Goal: Task Accomplishment & Management: Manage account settings

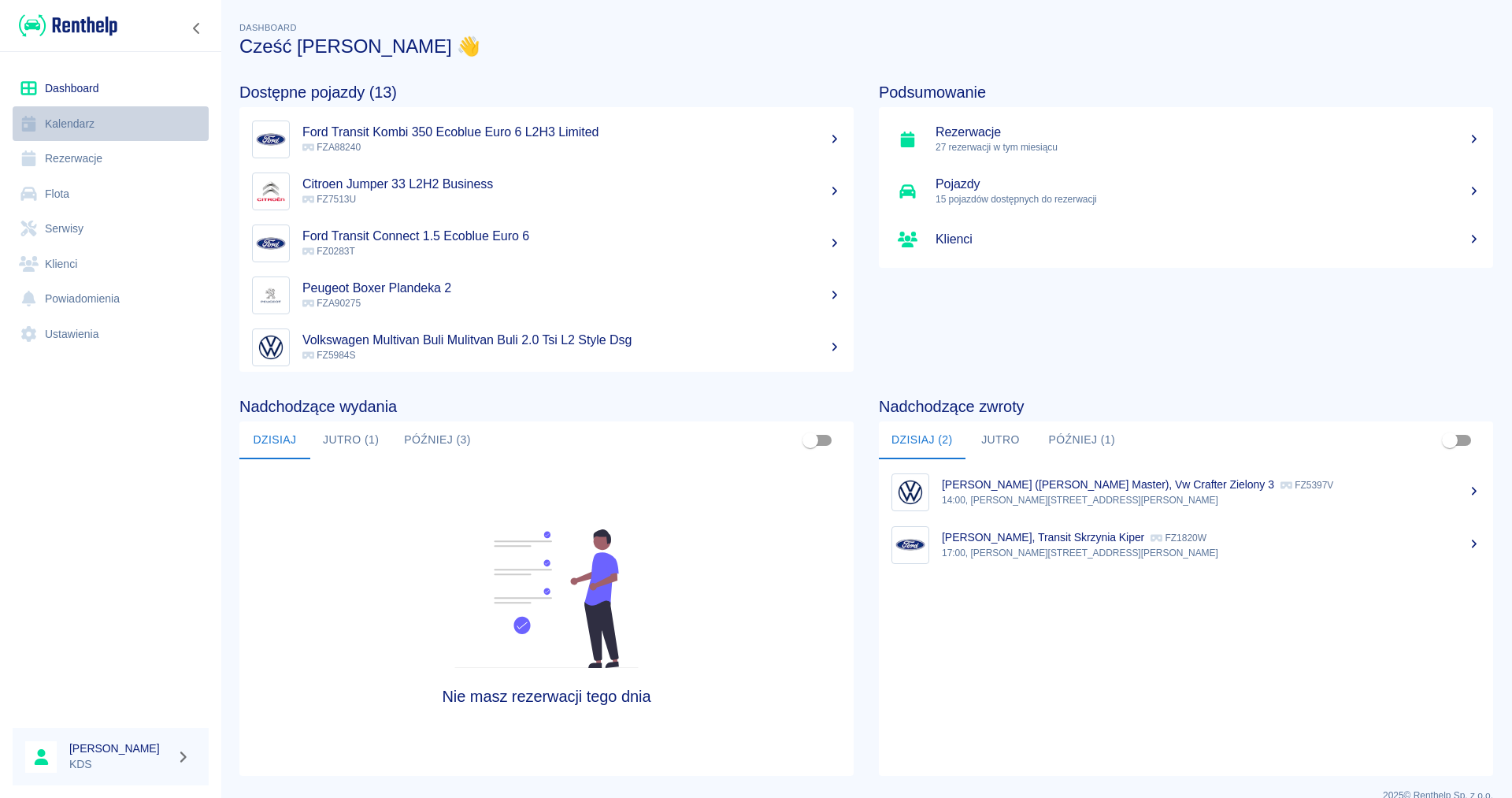
click at [102, 114] on link "Kalendarz" at bounding box center [110, 123] width 196 height 35
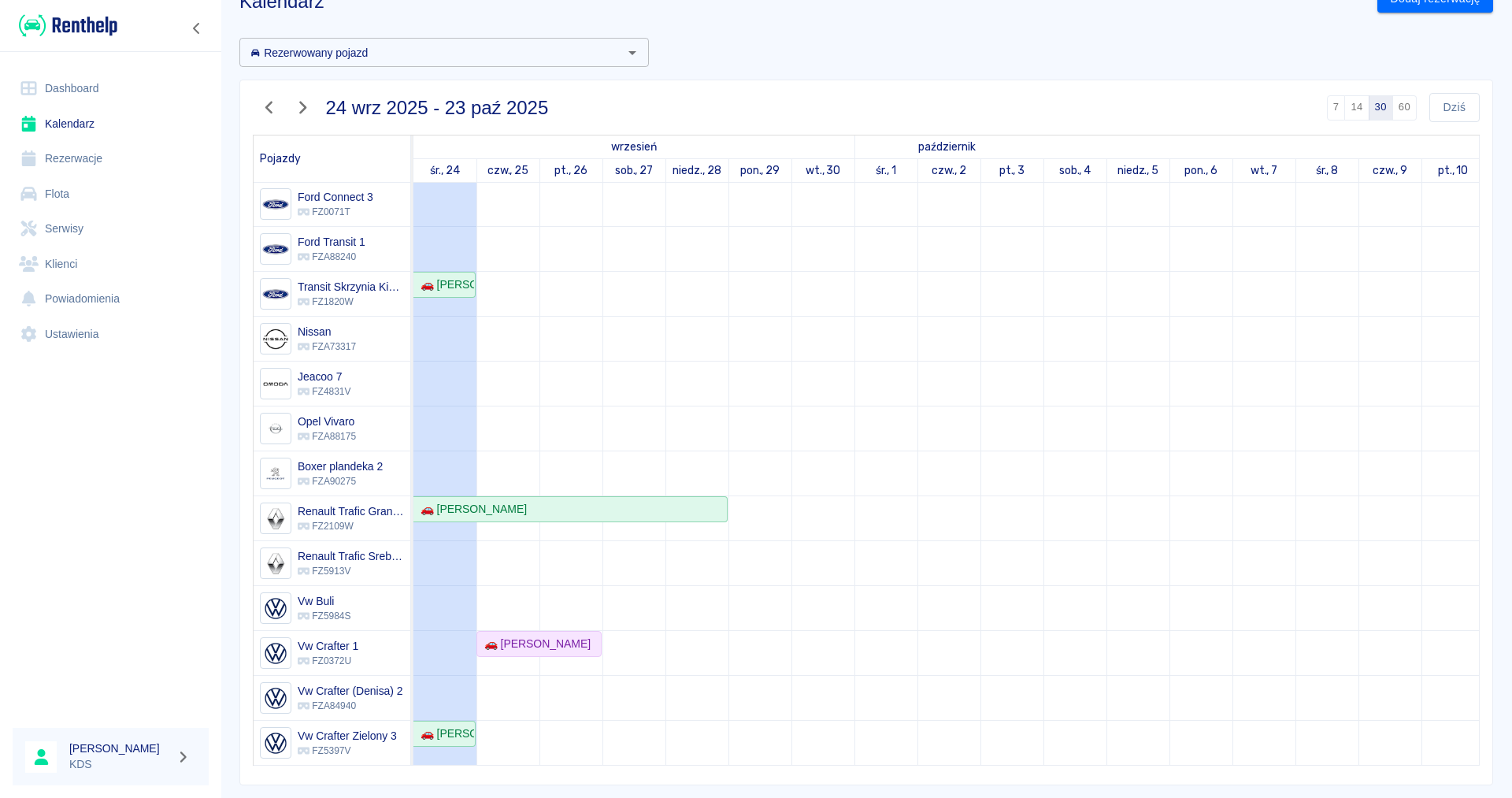
scroll to position [78, 0]
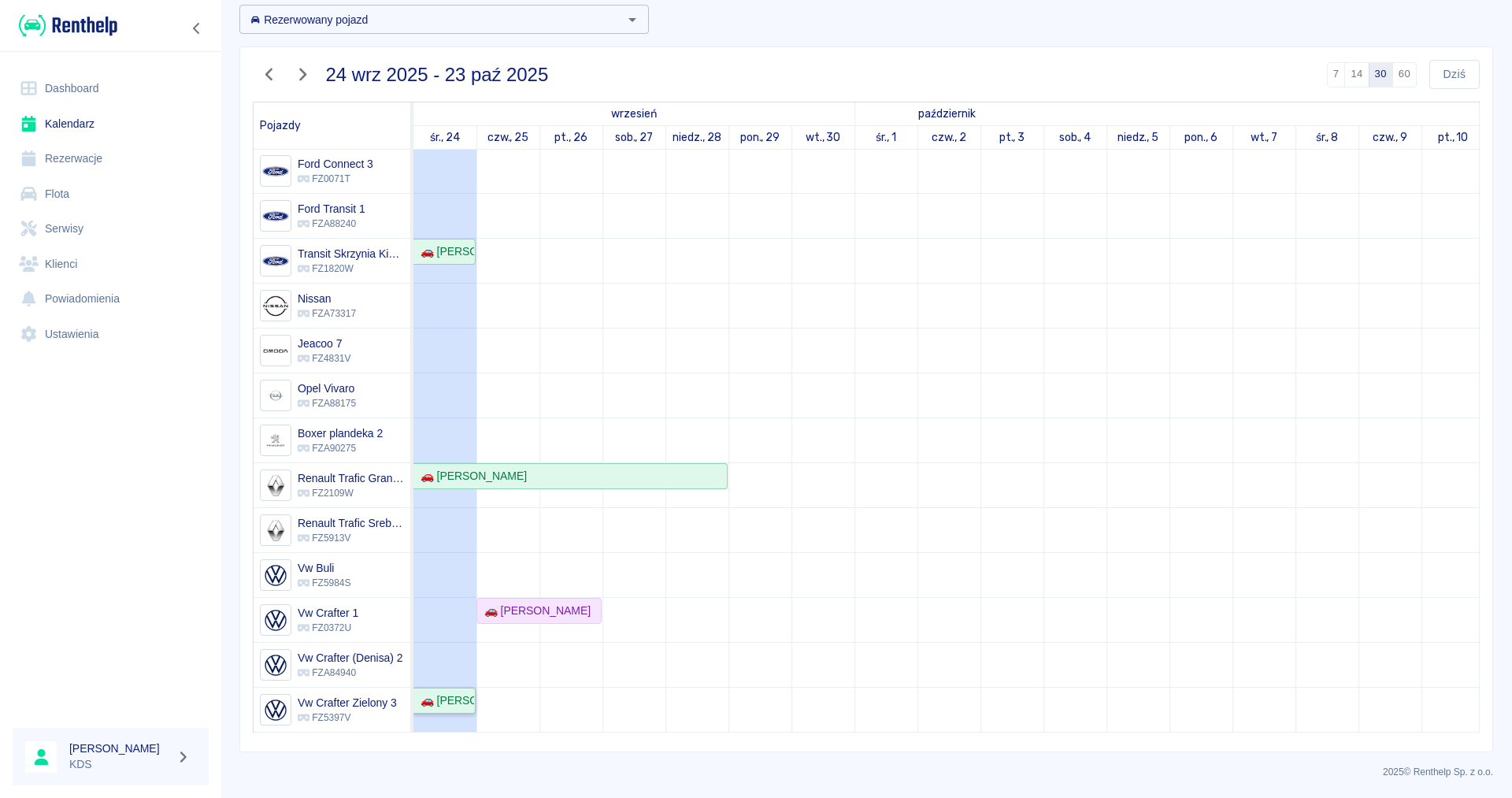
click at [437, 705] on div "🚗 [PERSON_NAME] Master - [PERSON_NAME]" at bounding box center [444, 700] width 60 height 17
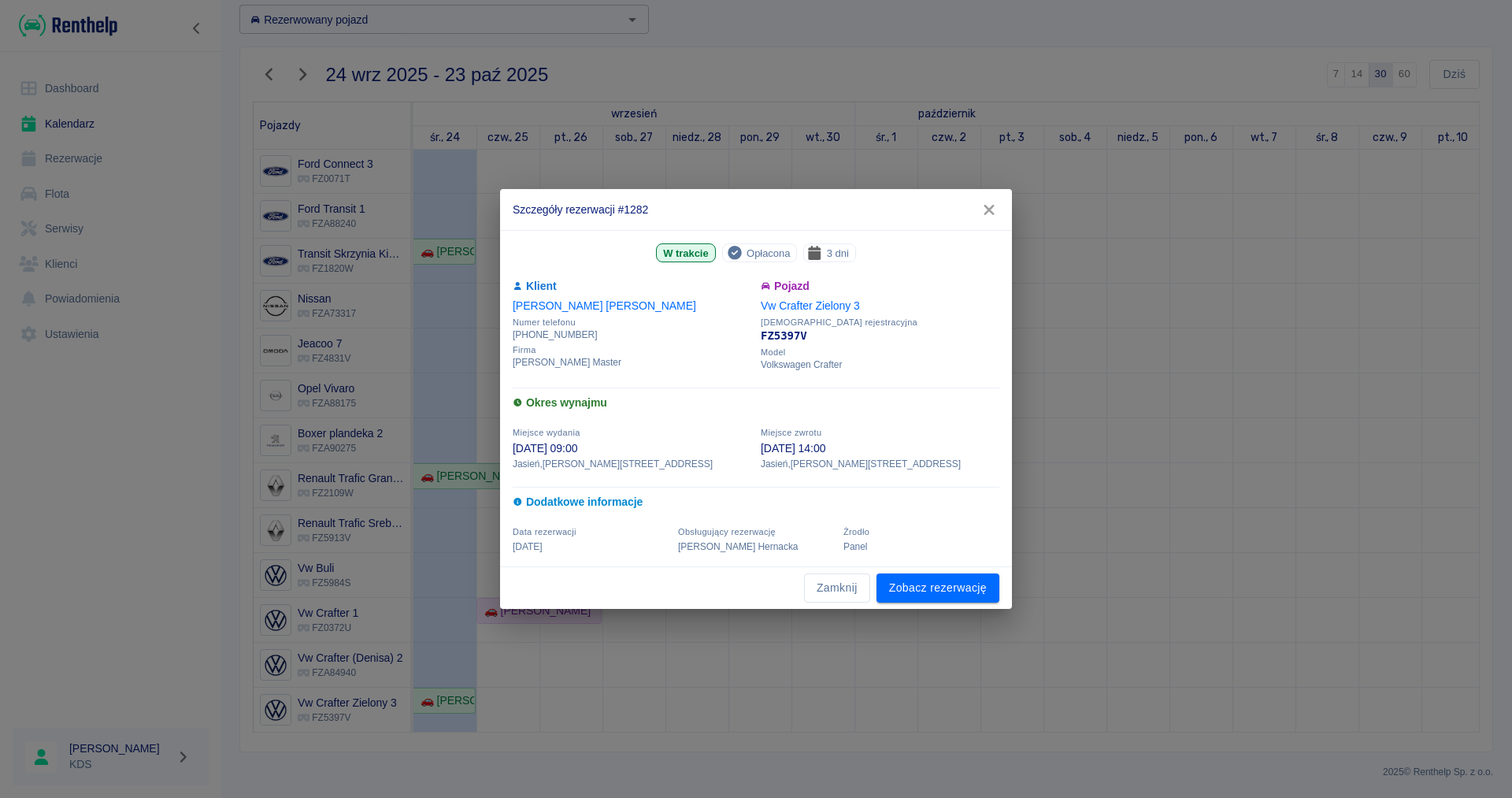
click at [987, 210] on icon "button" at bounding box center [989, 210] width 10 height 10
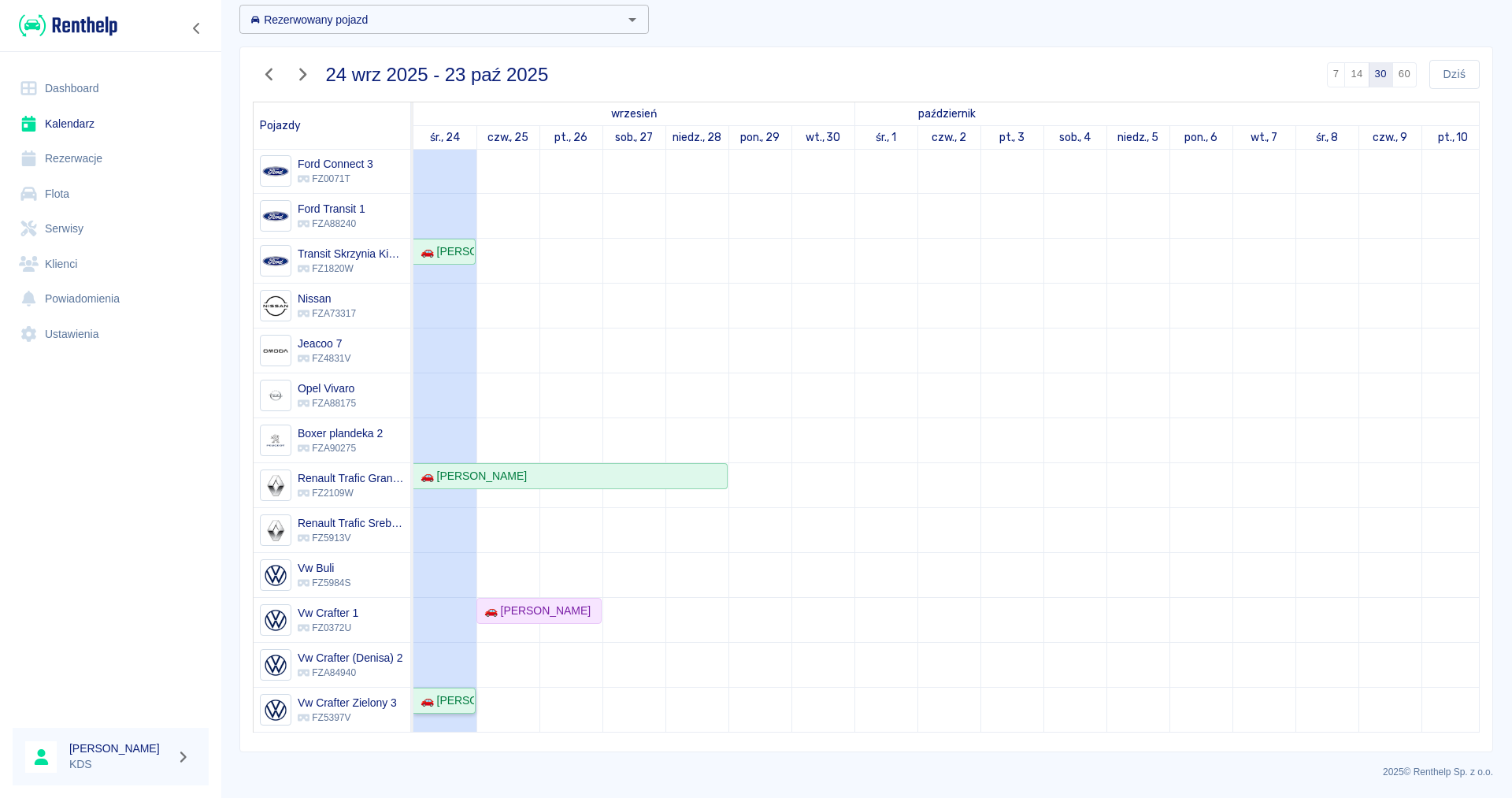
click at [434, 701] on div "🚗 [PERSON_NAME] Master - [PERSON_NAME]" at bounding box center [444, 700] width 60 height 17
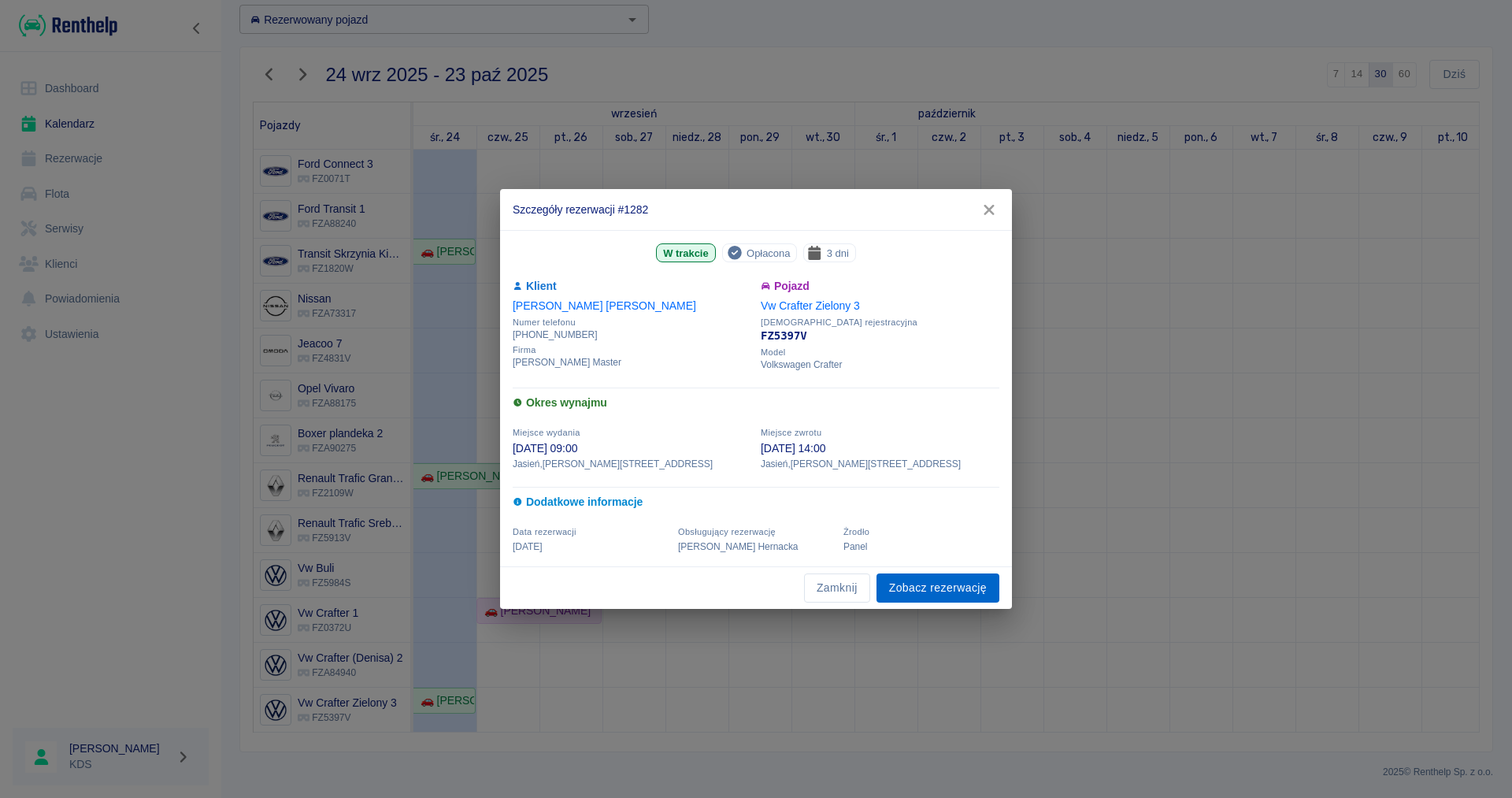
click at [904, 592] on link "Zobacz rezerwację" at bounding box center [938, 587] width 122 height 29
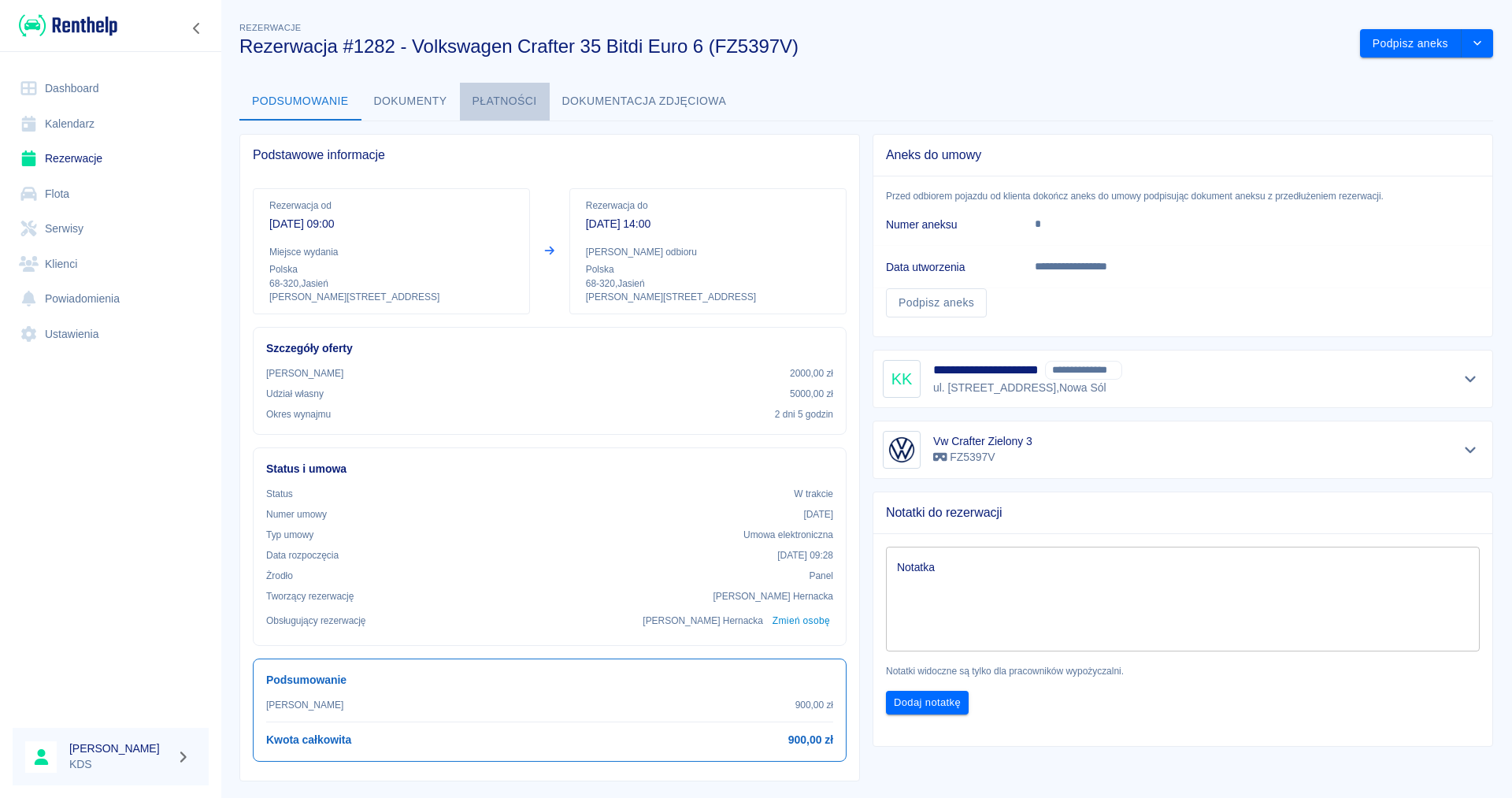
click at [500, 97] on button "Płatności" at bounding box center [505, 101] width 90 height 38
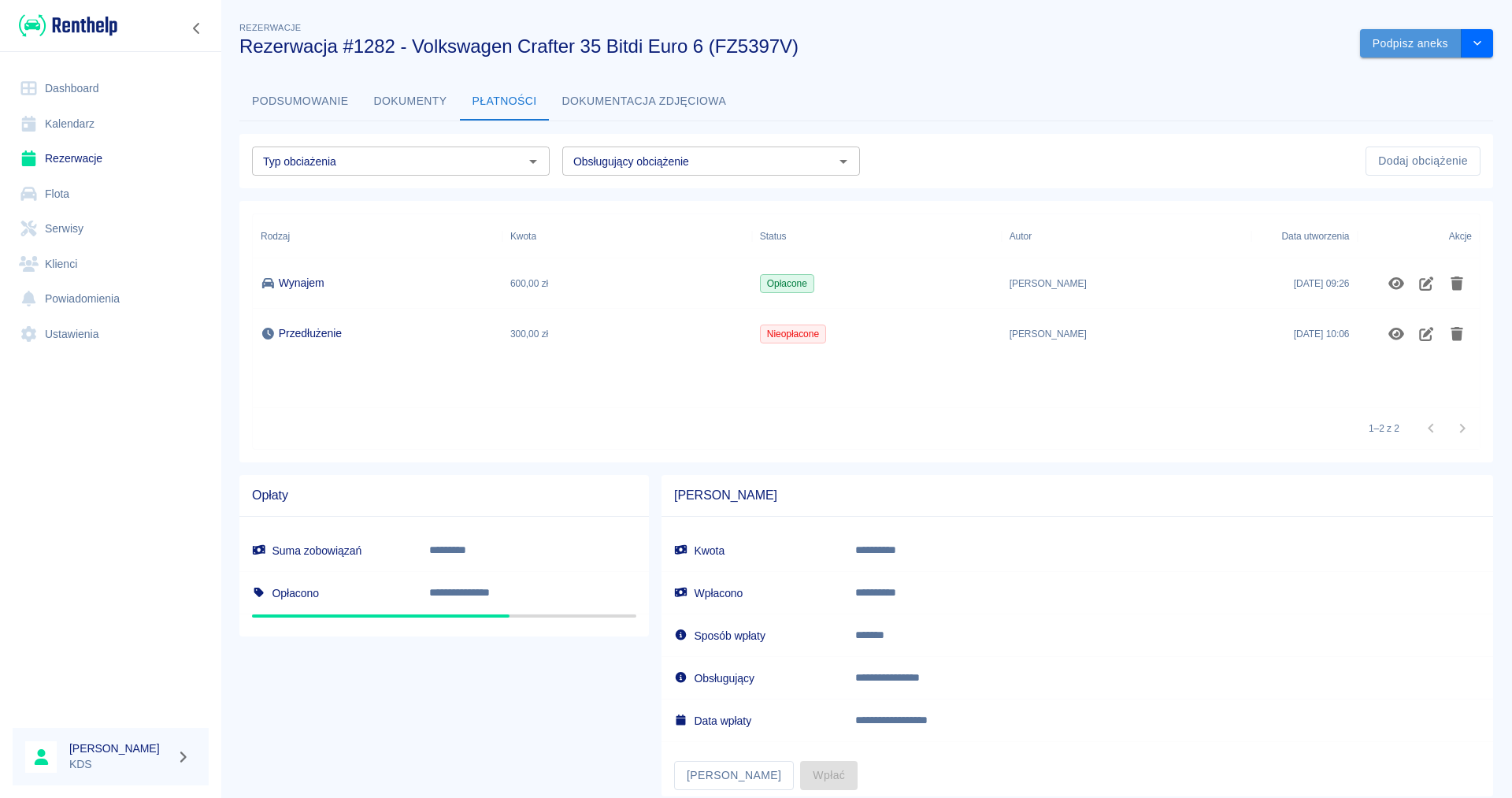
click at [1443, 41] on button "Podpisz aneks" at bounding box center [1410, 43] width 102 height 29
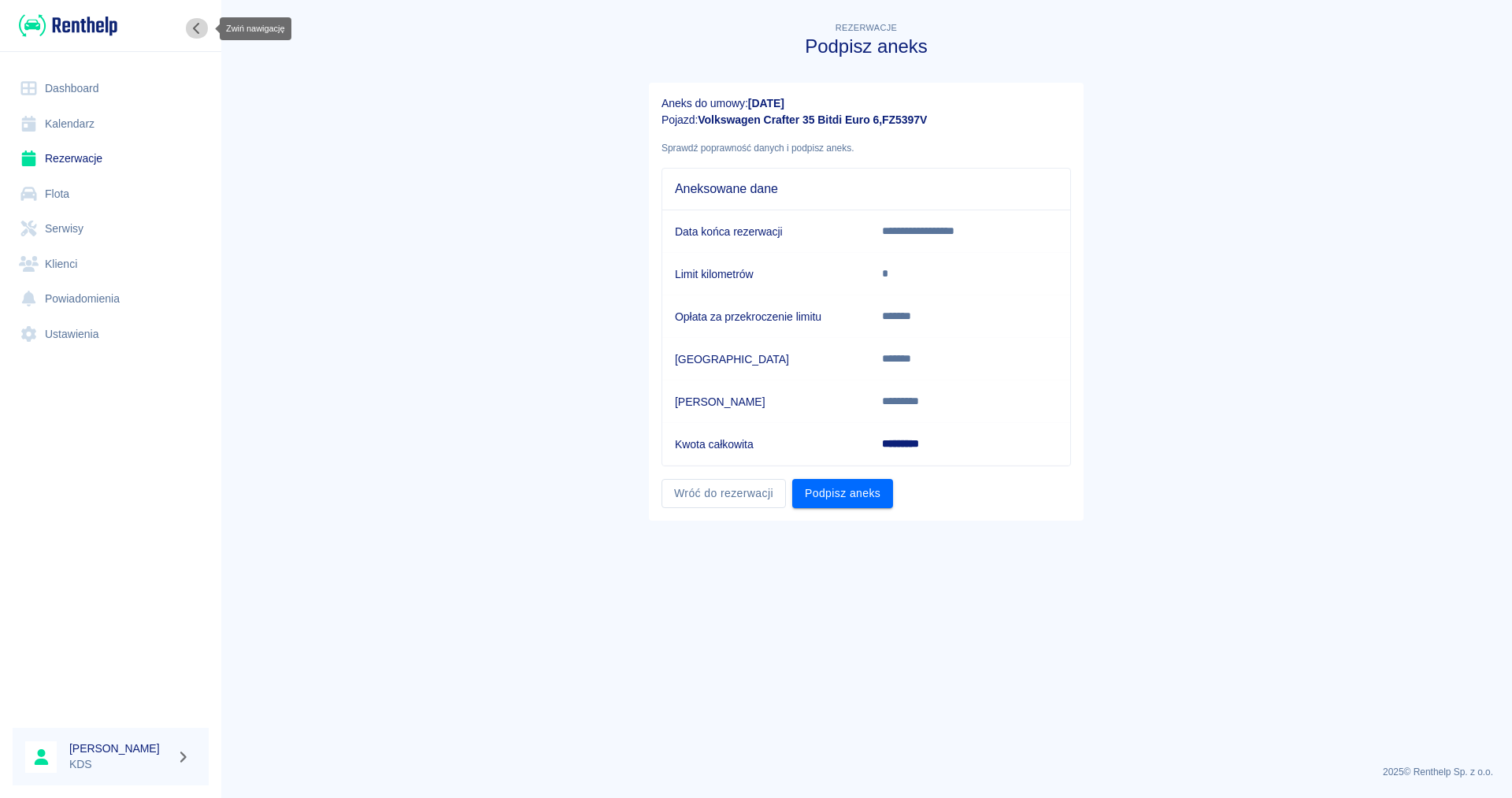
click at [192, 31] on icon "Zwiń nawigację" at bounding box center [197, 28] width 16 height 12
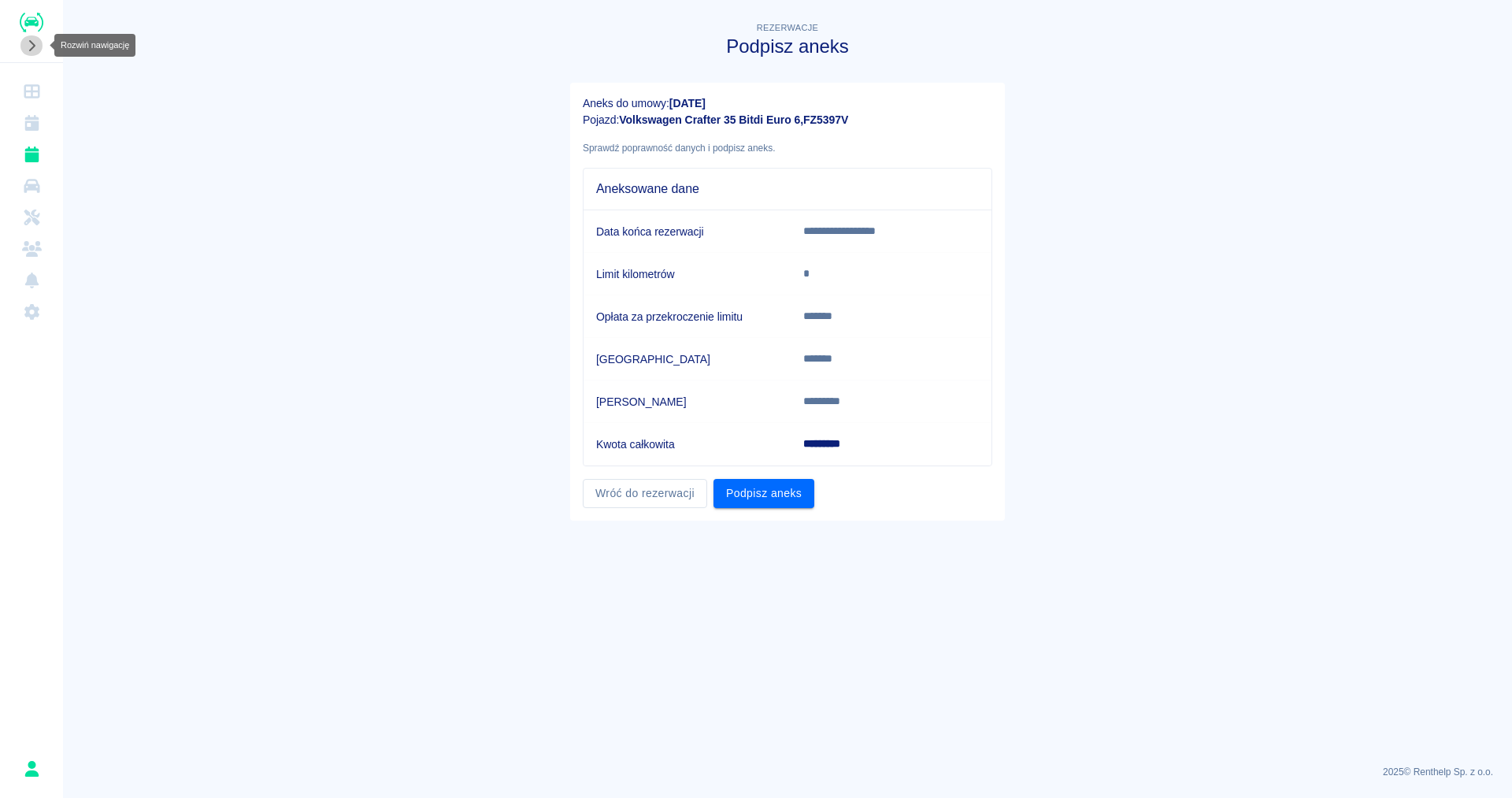
click at [35, 44] on icon "Rozwiń nawigację" at bounding box center [32, 46] width 16 height 12
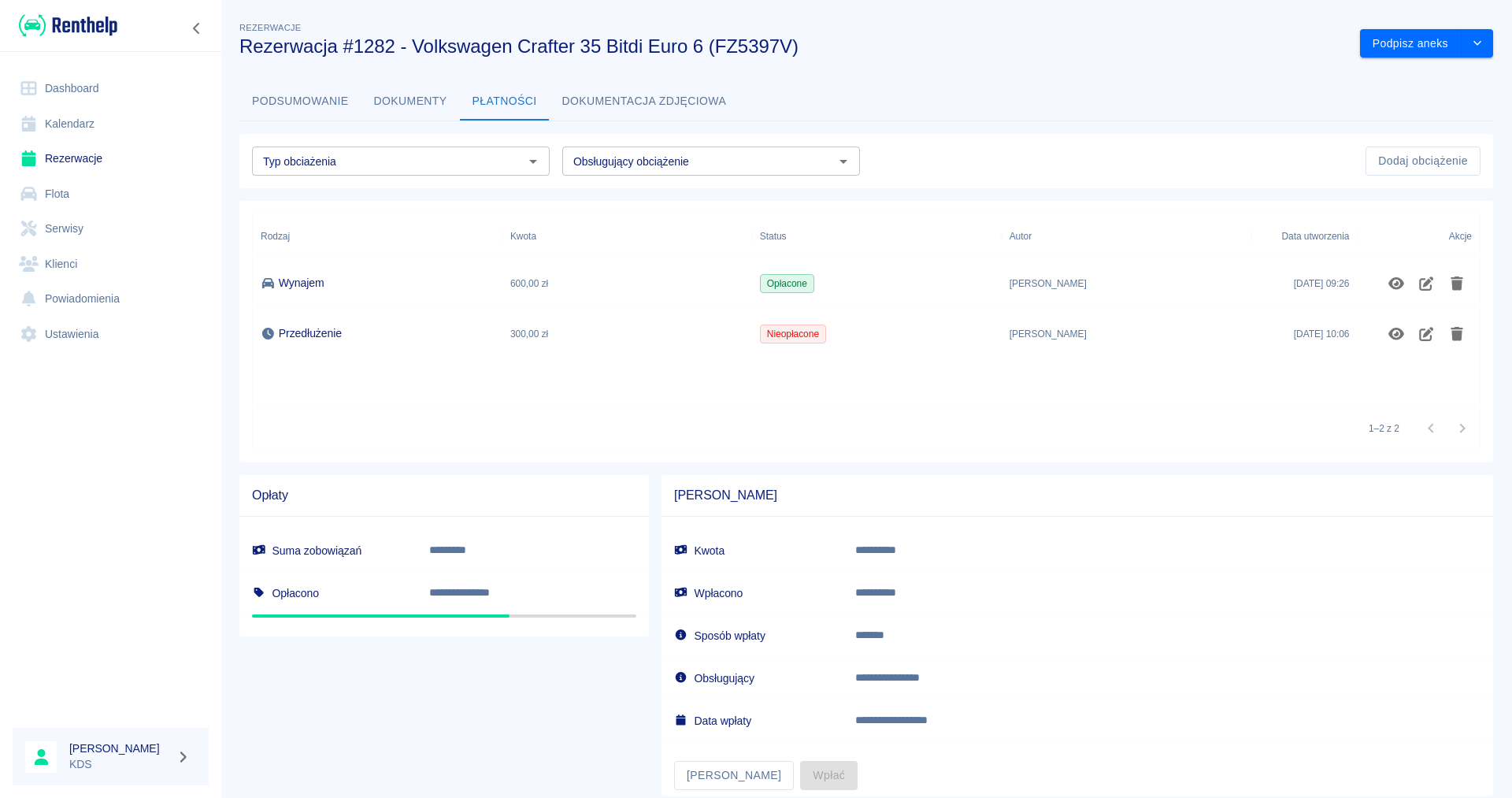
click at [433, 108] on button "Dokumenty" at bounding box center [410, 101] width 98 height 38
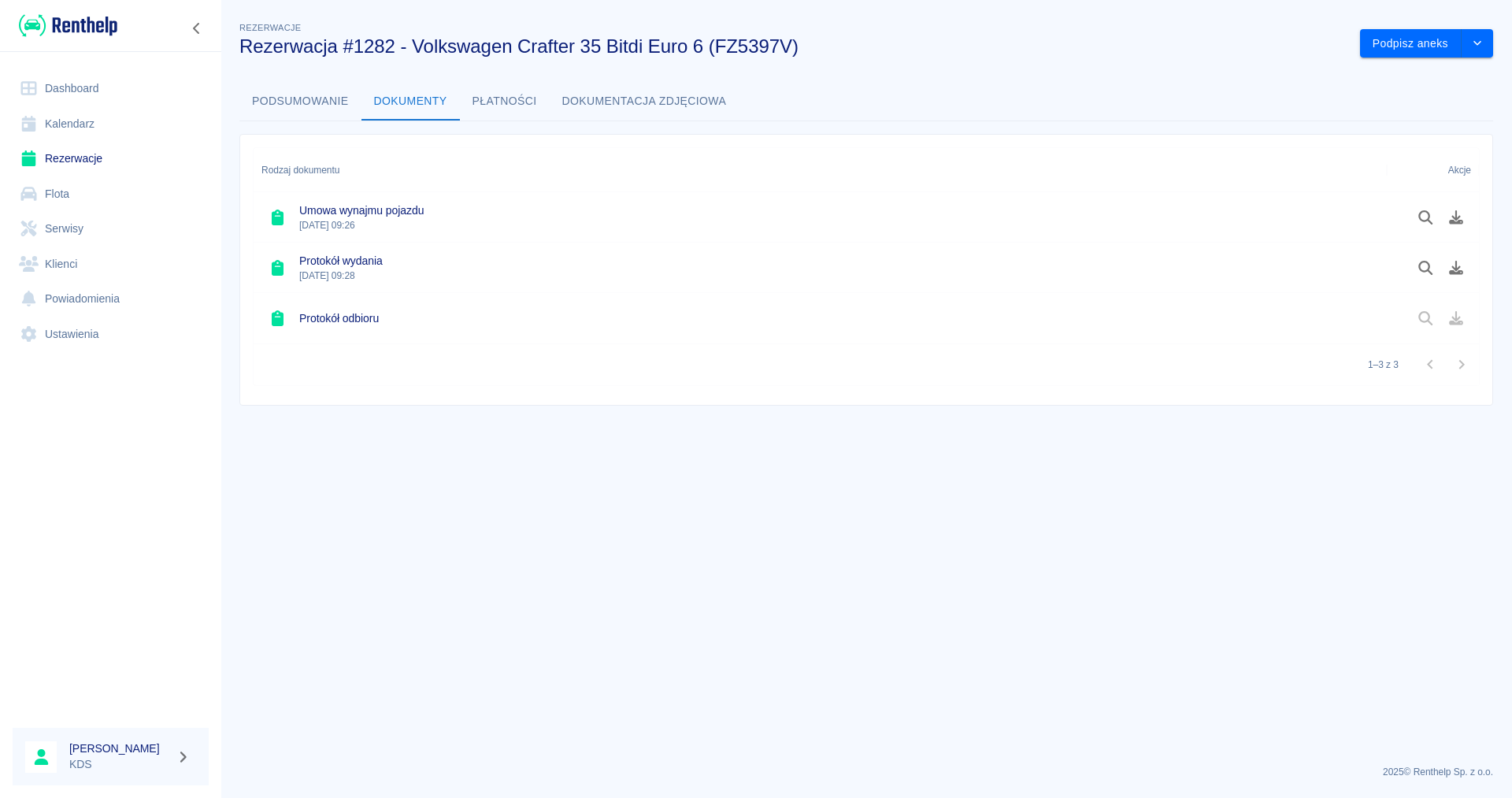
click at [427, 214] on div "Umowa wynajmu pojazdu [DATE] 09:26" at bounding box center [820, 218] width 1133 height 51
click at [1448, 215] on icon "Pobierz dokument" at bounding box center [1456, 217] width 18 height 14
click at [1392, 46] on button "Podpisz aneks" at bounding box center [1410, 43] width 102 height 29
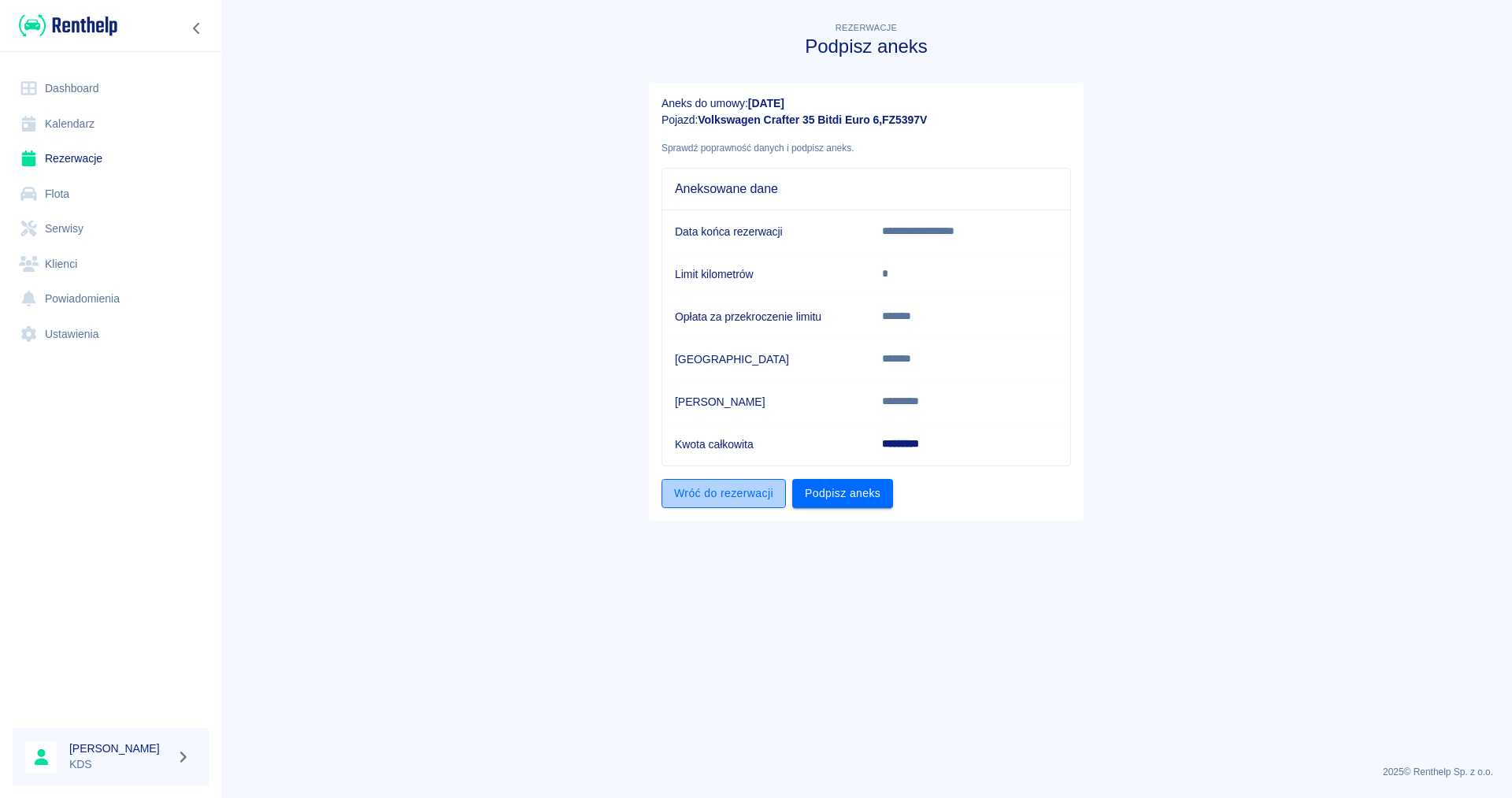
click at [743, 497] on link "Wróć do rezerwacji" at bounding box center [724, 493] width 124 height 29
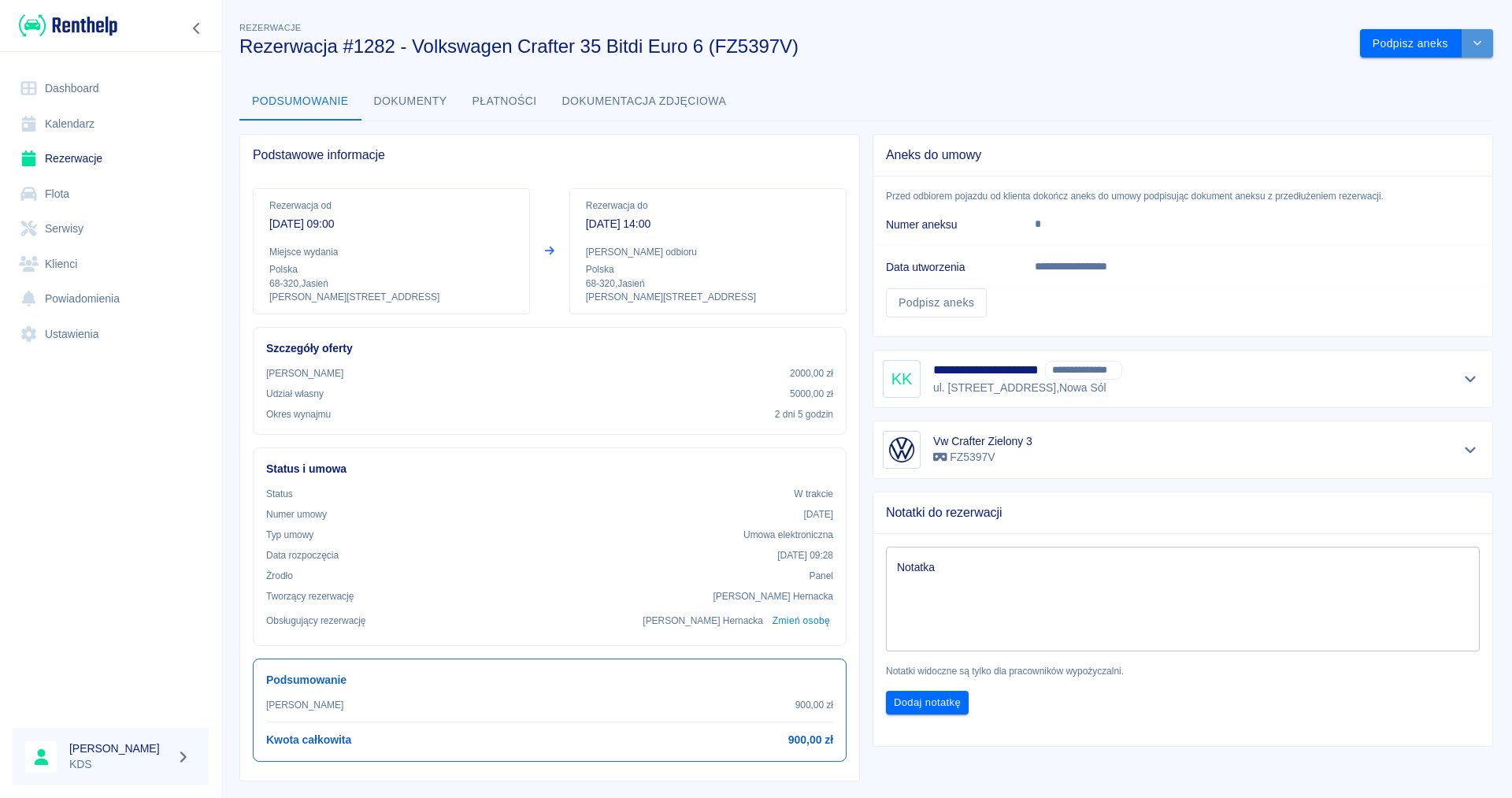
click at [1475, 45] on icon "drop-down" at bounding box center [1477, 43] width 12 height 10
click at [1465, 73] on li "Przedłuż rezerwację" at bounding box center [1425, 77] width 123 height 26
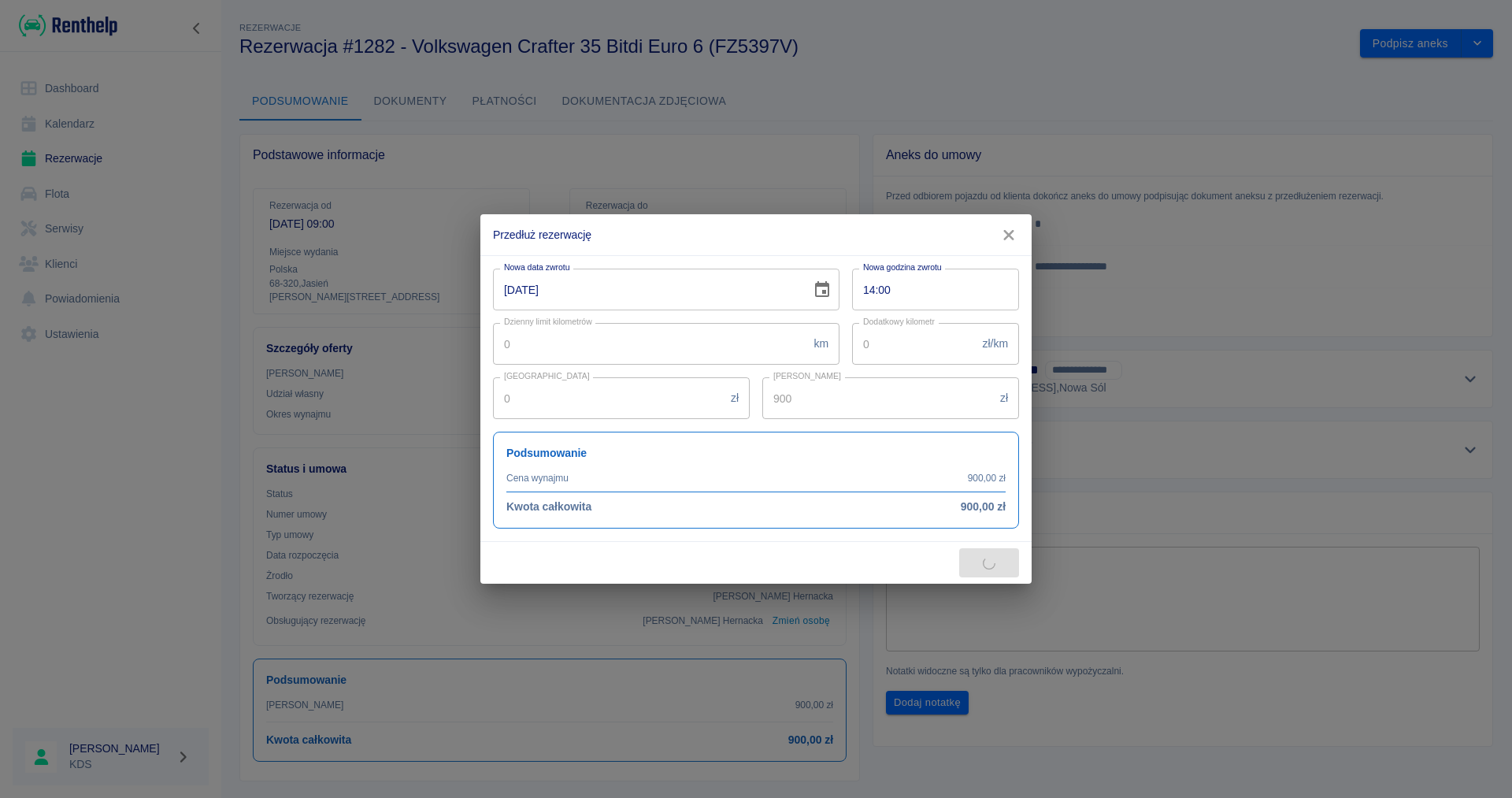
type input "1200"
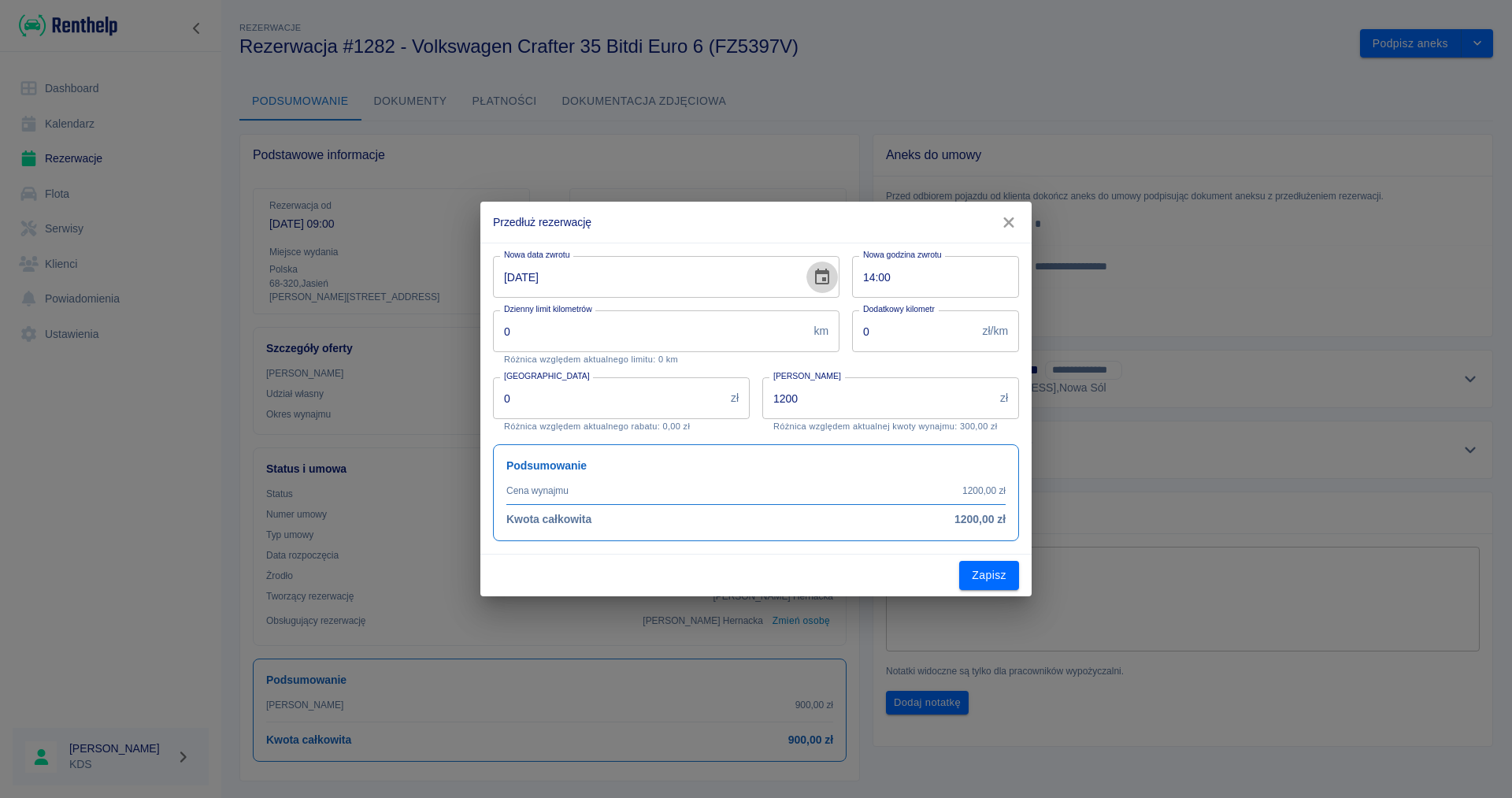
click at [822, 287] on button "Choose date, selected date is 24 wrz 2025" at bounding box center [822, 277] width 32 height 32
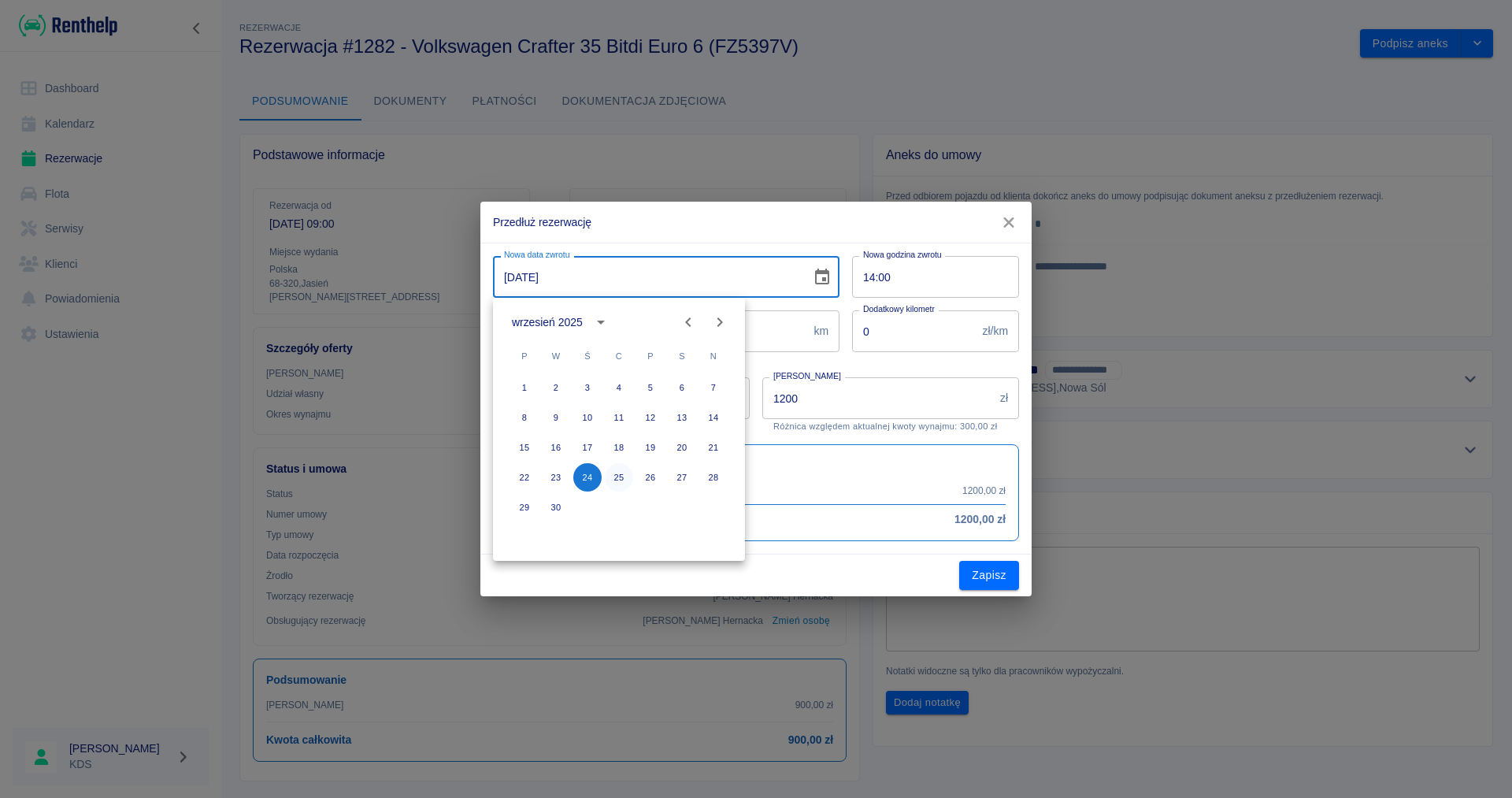
click at [623, 477] on button "25" at bounding box center [619, 477] width 28 height 28
type input "[DATE]"
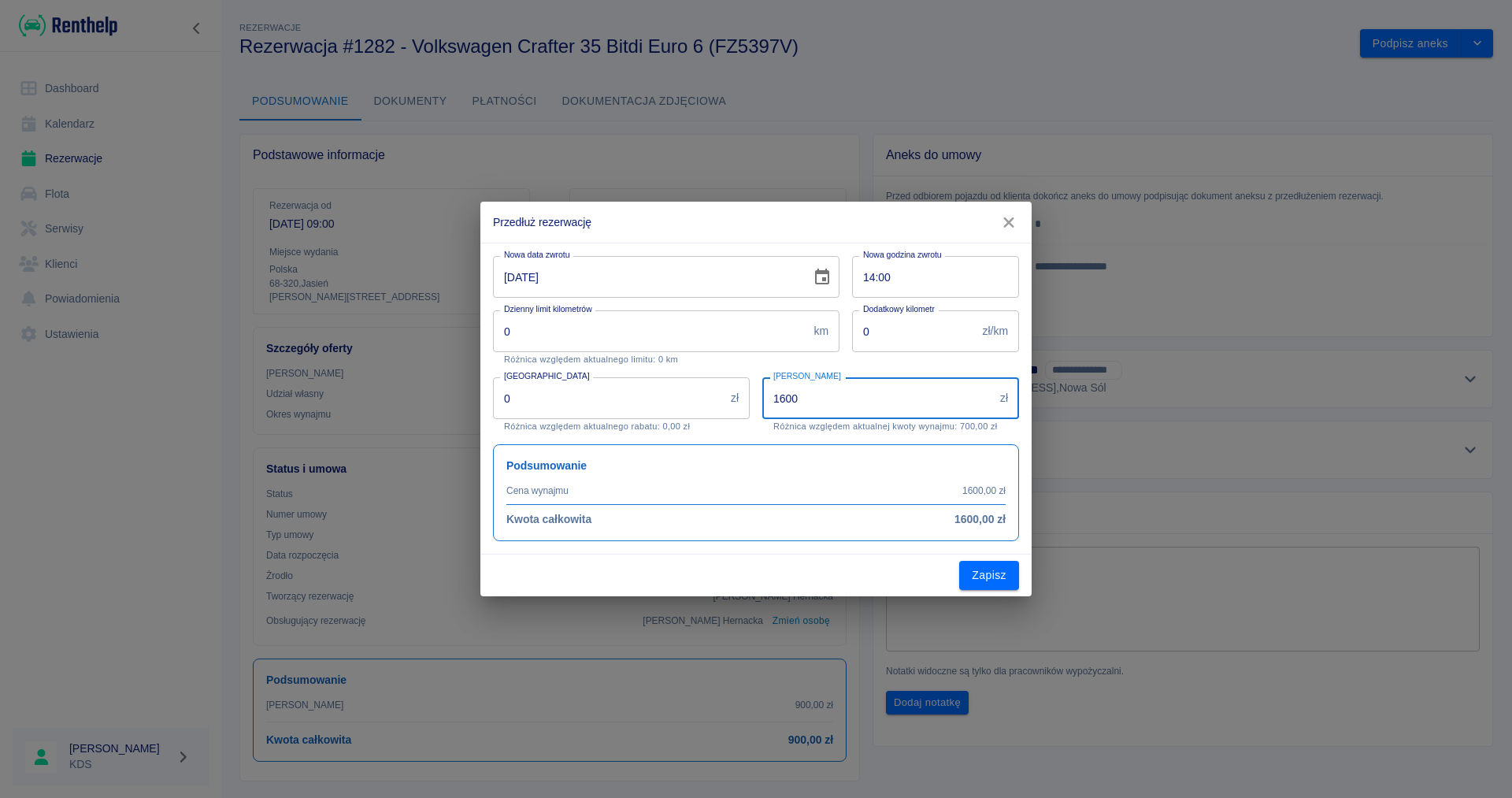
drag, startPoint x: 805, startPoint y: 395, endPoint x: 598, endPoint y: 390, distance: 207.1
click at [762, 395] on input "1600" at bounding box center [878, 398] width 232 height 42
type input "900"
click at [550, 389] on input "0" at bounding box center [608, 398] width 232 height 42
click at [676, 304] on div "Dzienny limit kilometrów 0 km Dzienny limit kilometrów Różnica względem aktualn…" at bounding box center [660, 331] width 359 height 66
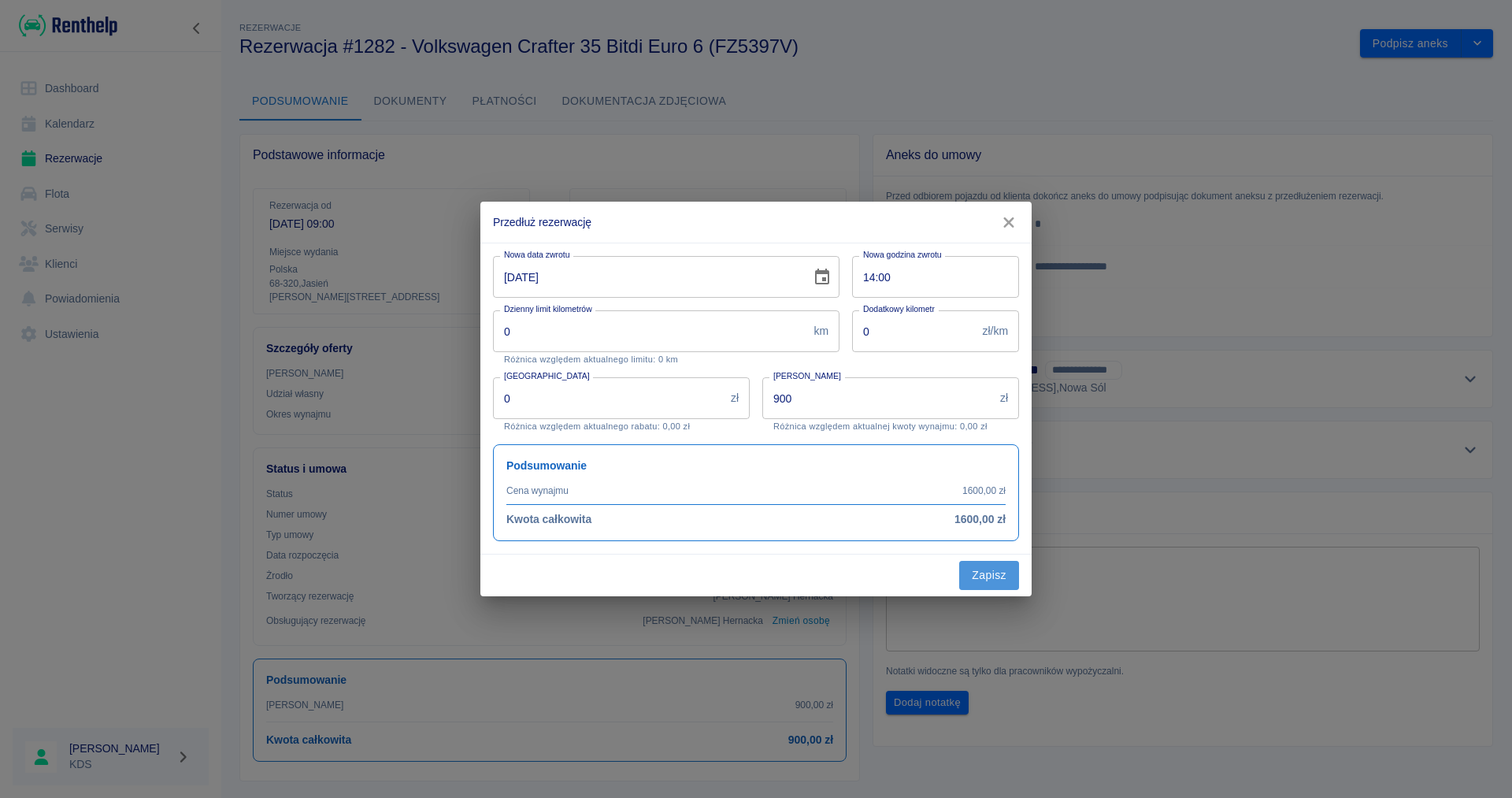
click at [976, 575] on button "Zapisz" at bounding box center [989, 575] width 60 height 29
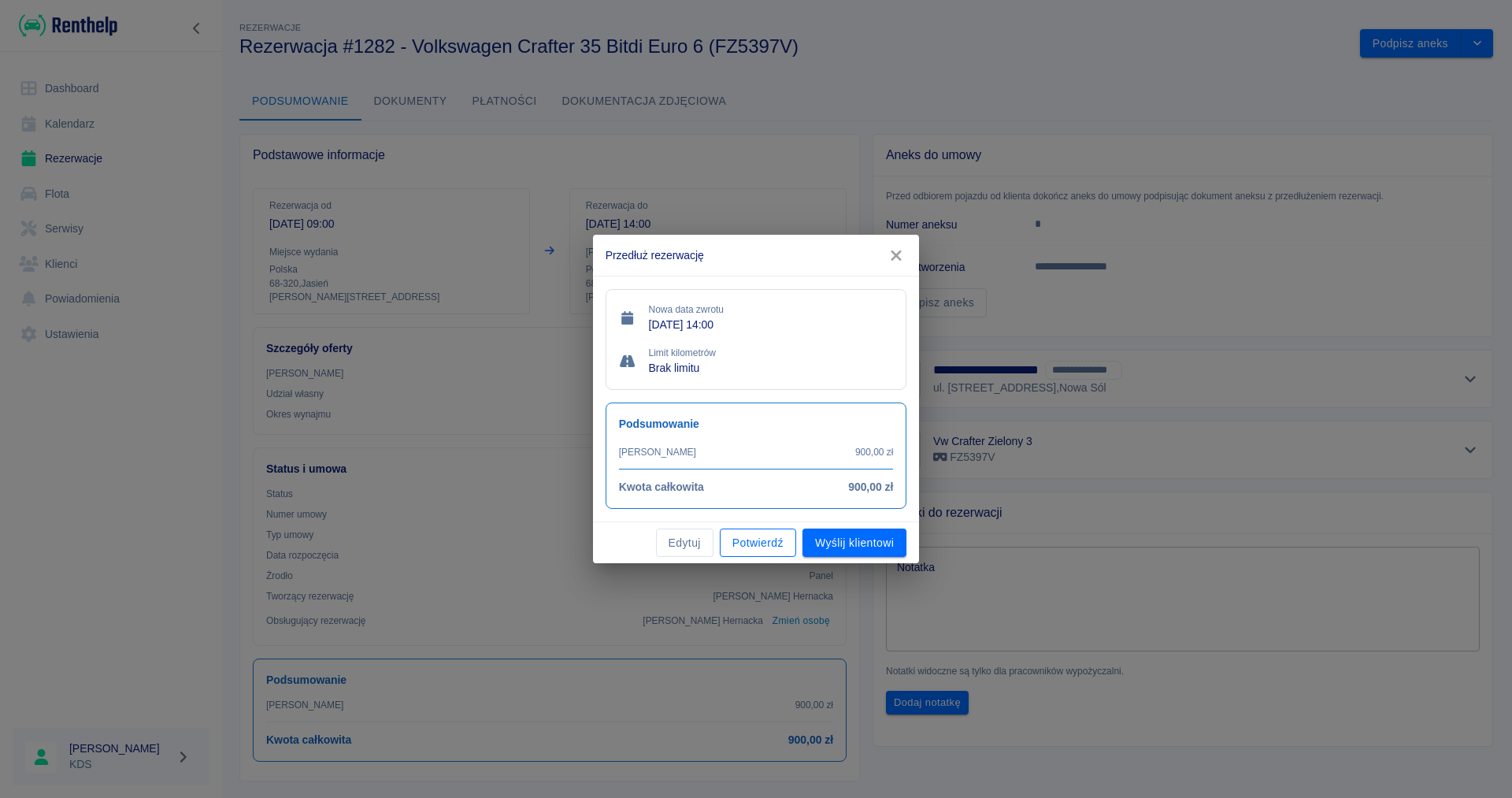
click at [782, 545] on button "Potwierdź" at bounding box center [757, 542] width 76 height 29
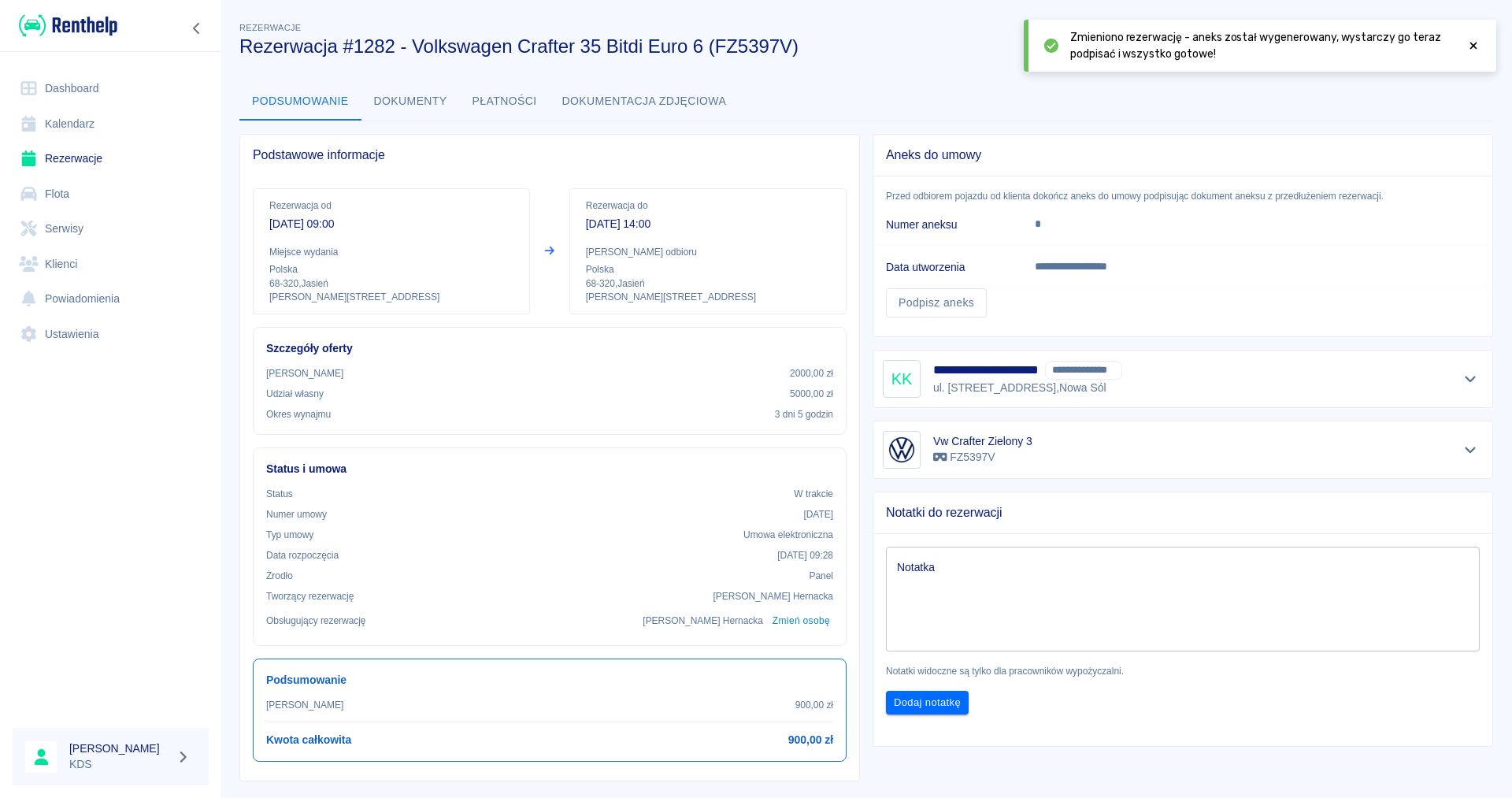
click at [1470, 47] on icon at bounding box center [1474, 46] width 14 height 11
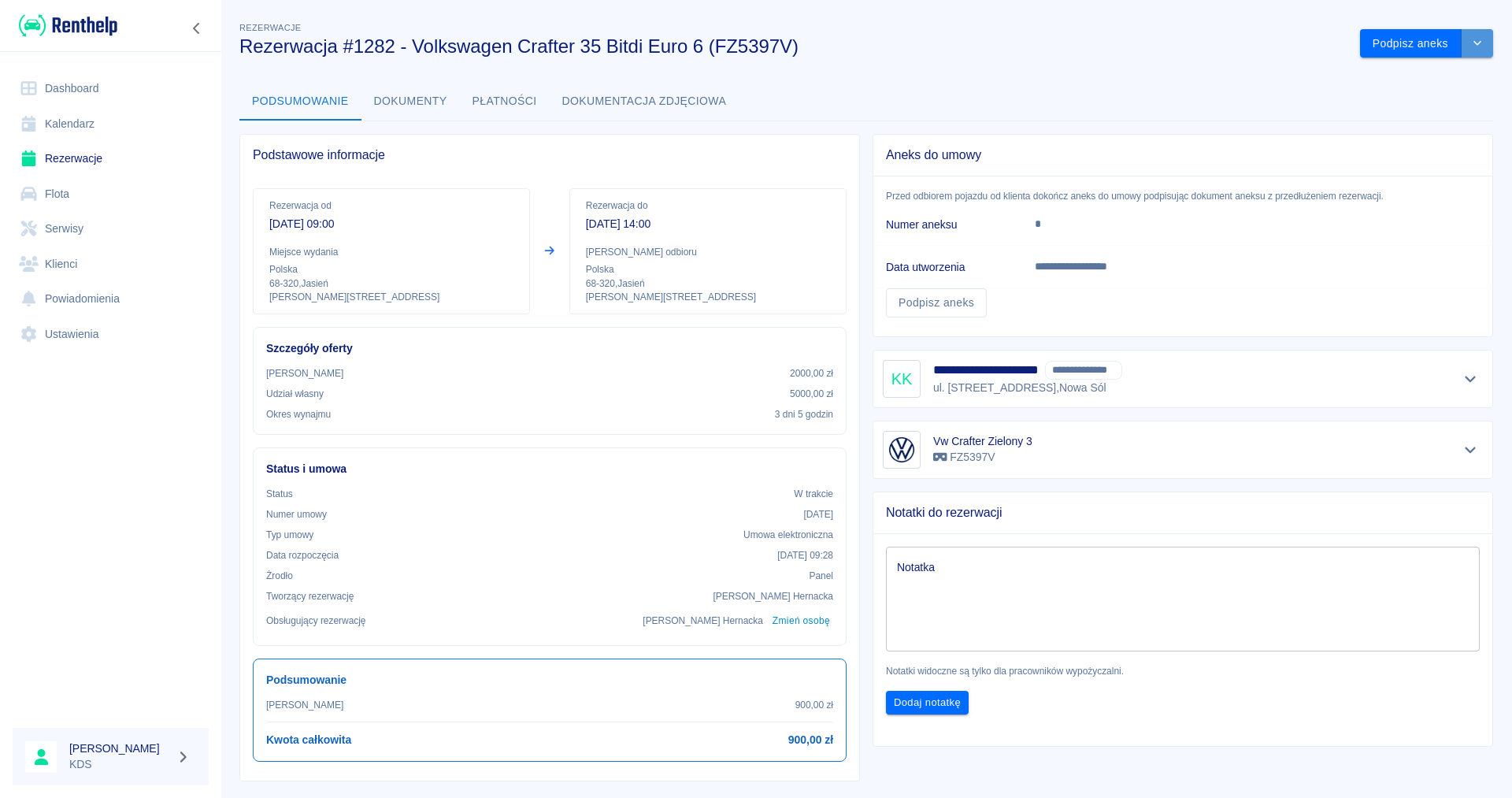
click at [1474, 43] on icon "drop-down" at bounding box center [1477, 43] width 12 height 10
click at [1449, 72] on li "Przedłuż rezerwację" at bounding box center [1425, 77] width 123 height 26
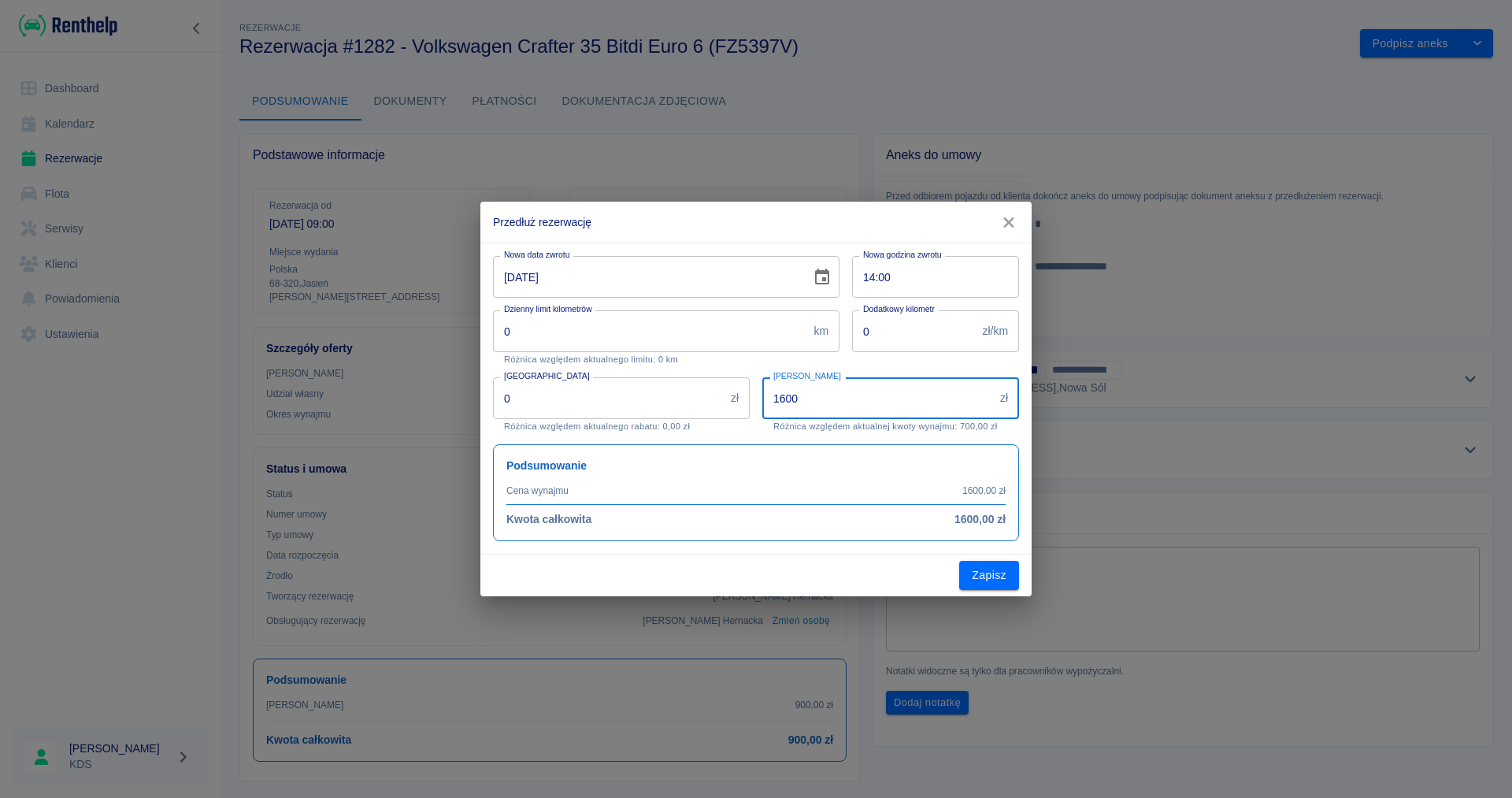
drag, startPoint x: 879, startPoint y: 382, endPoint x: 50, endPoint y: 359, distance: 829.3
click at [762, 377] on input "1600" at bounding box center [878, 398] width 232 height 42
type input "900"
click at [1001, 583] on button "Zapisz" at bounding box center [989, 575] width 60 height 29
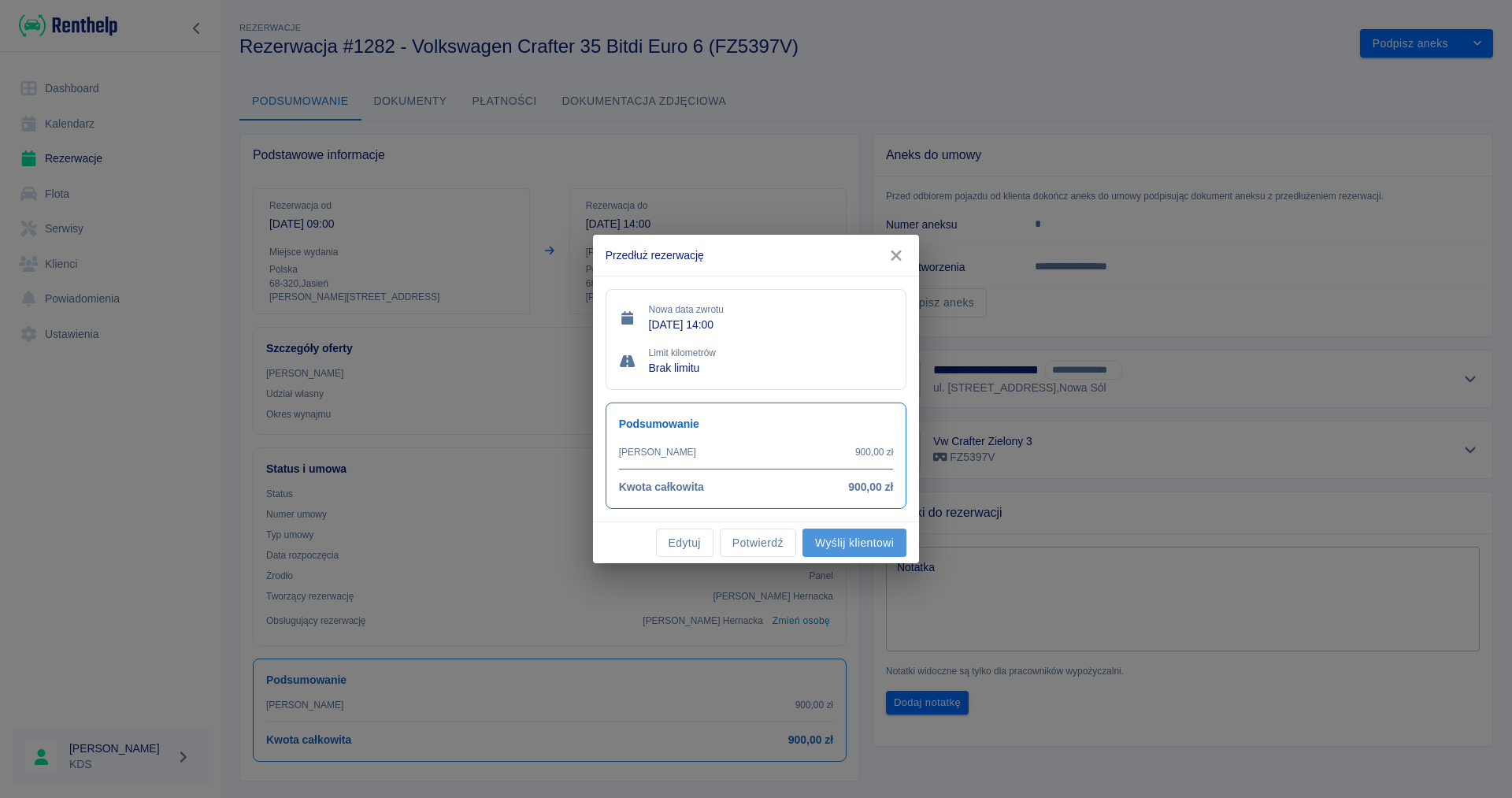
click at [828, 547] on button "Wyślij klientowi" at bounding box center [854, 542] width 104 height 29
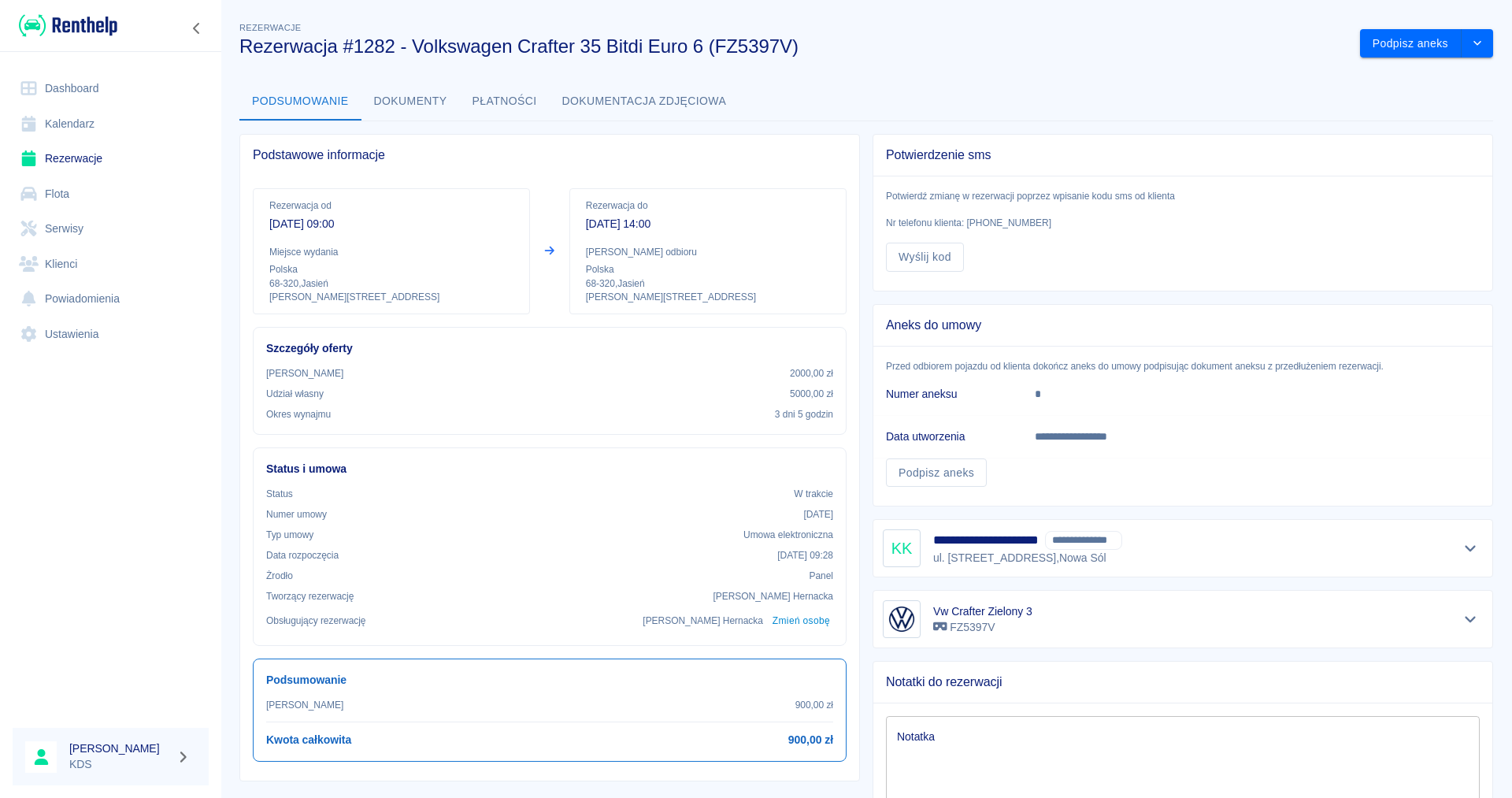
click at [1468, 27] on icon at bounding box center [1474, 22] width 14 height 11
click at [1425, 45] on button "Podpisz aneks" at bounding box center [1410, 43] width 102 height 29
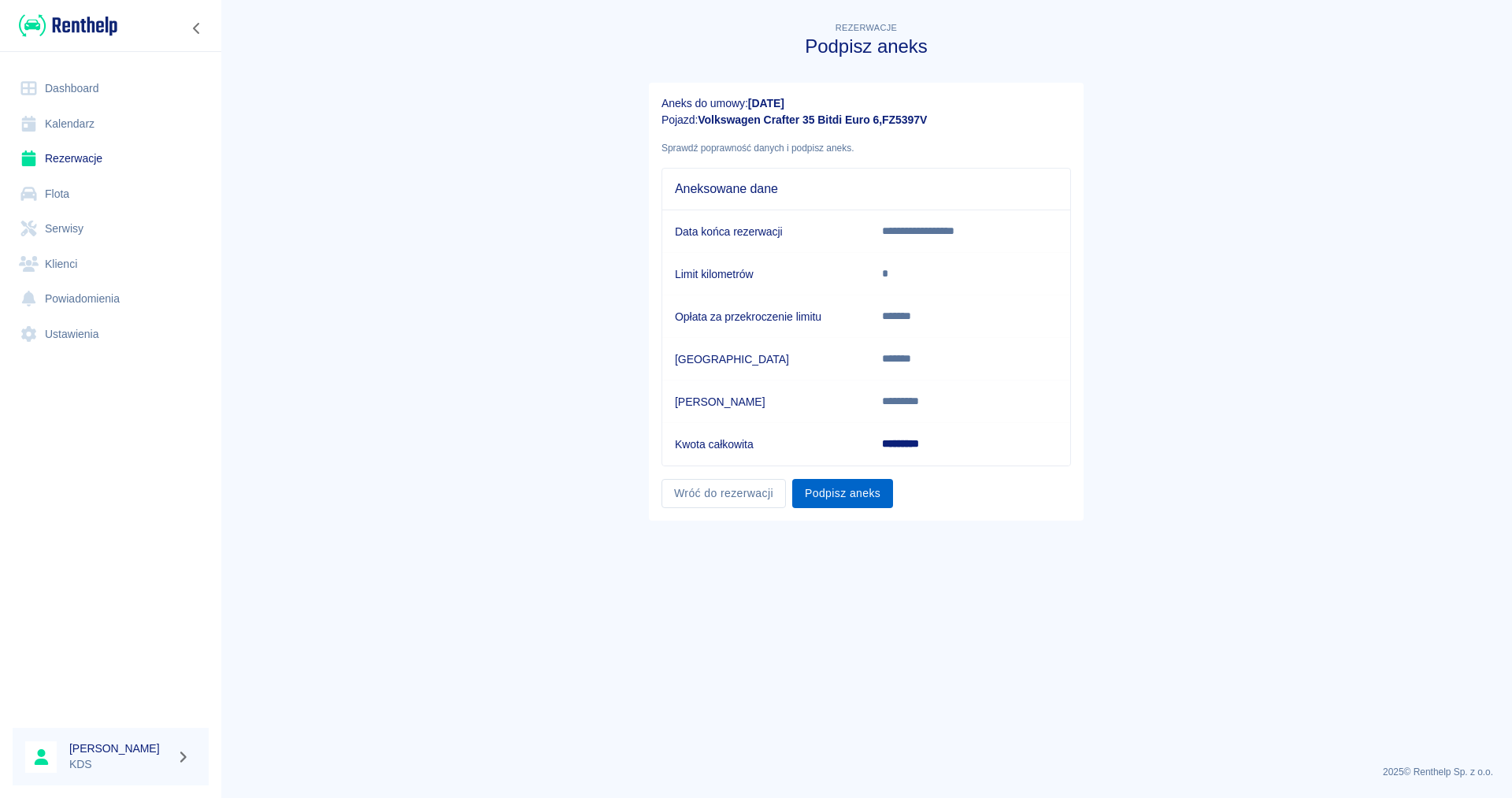
click at [859, 499] on button "Podpisz aneks" at bounding box center [842, 493] width 101 height 29
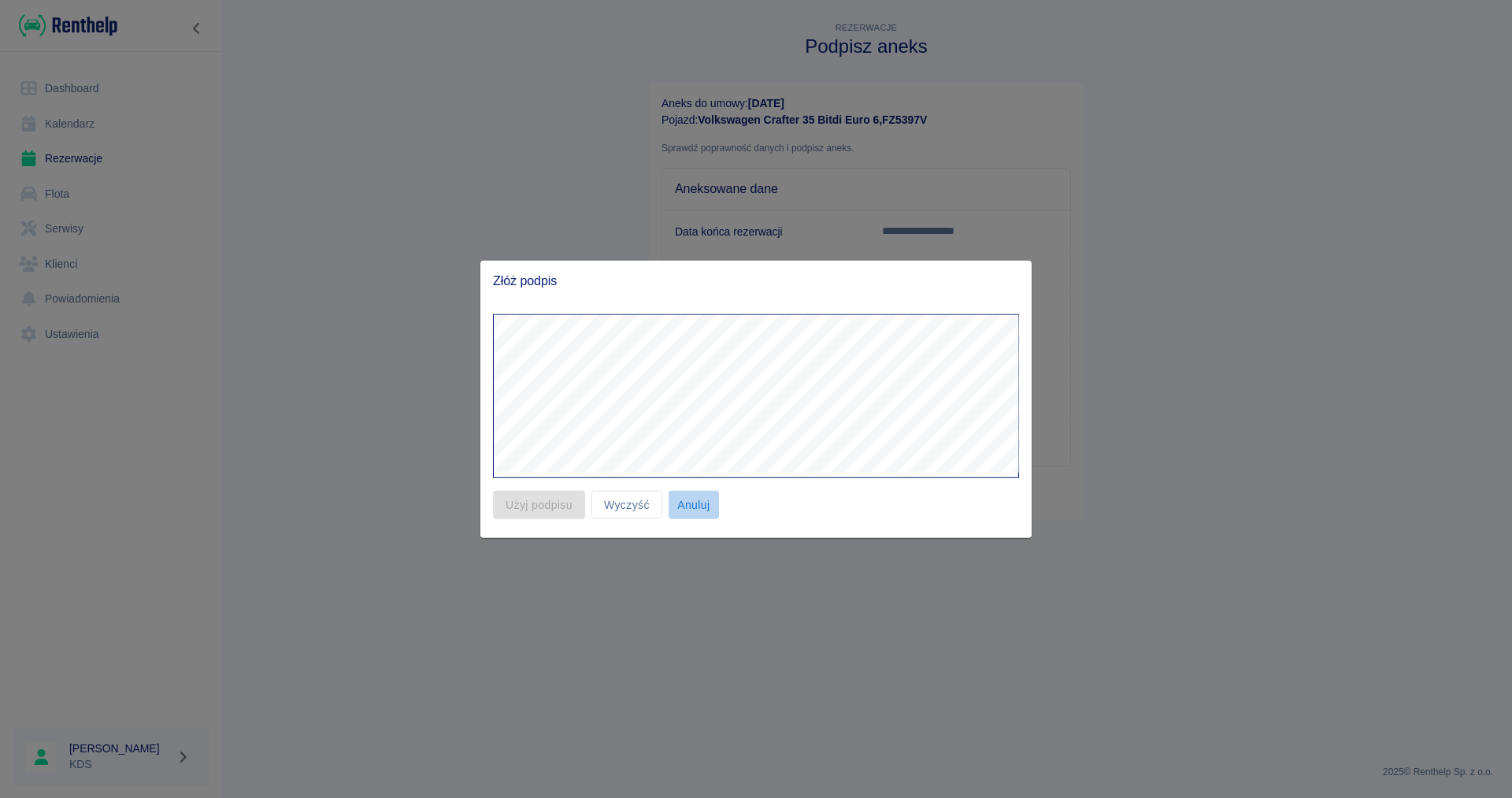
click at [699, 504] on button "Anuluj" at bounding box center [694, 504] width 51 height 29
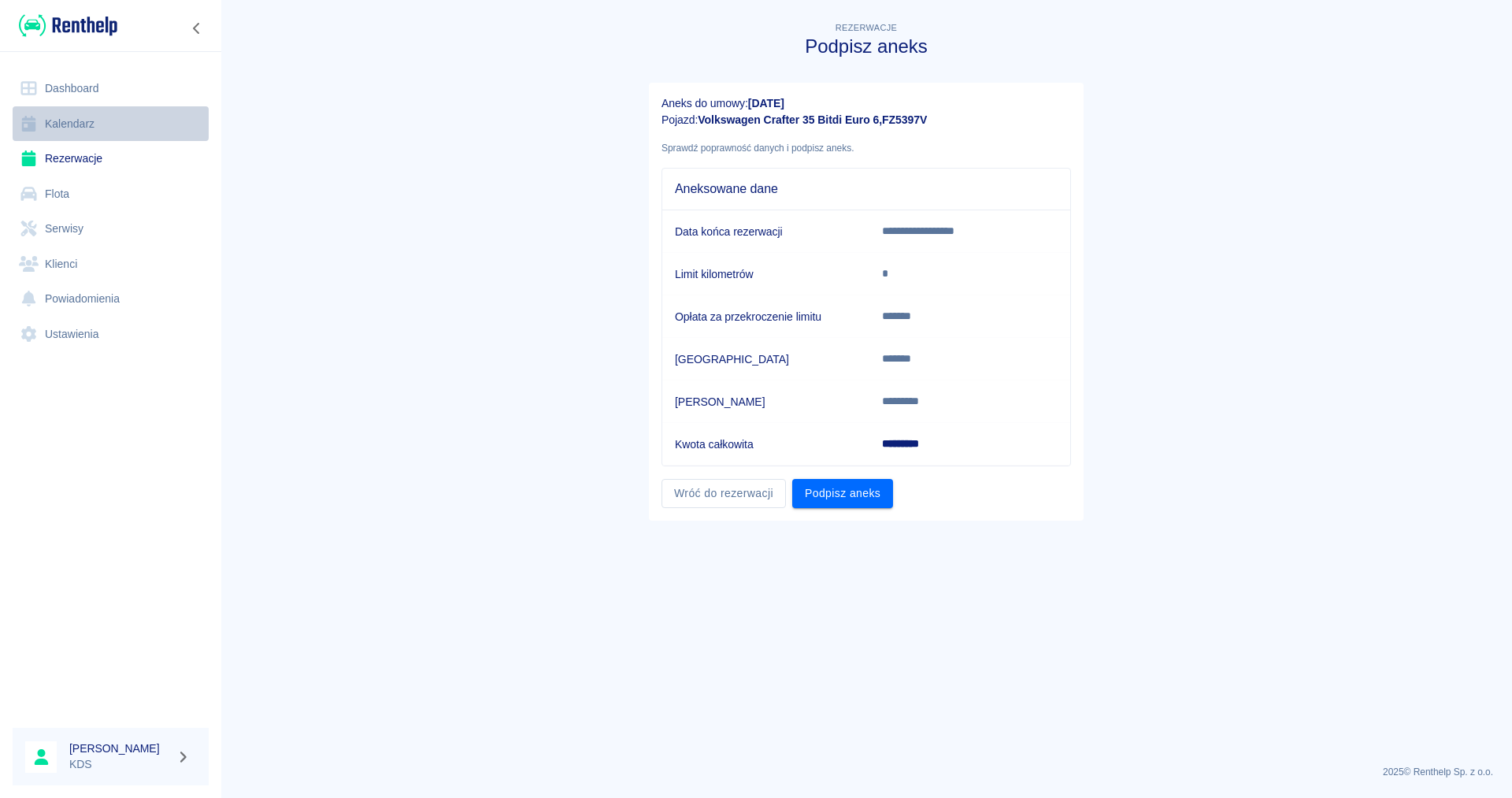
click at [66, 130] on link "Kalendarz" at bounding box center [110, 123] width 196 height 35
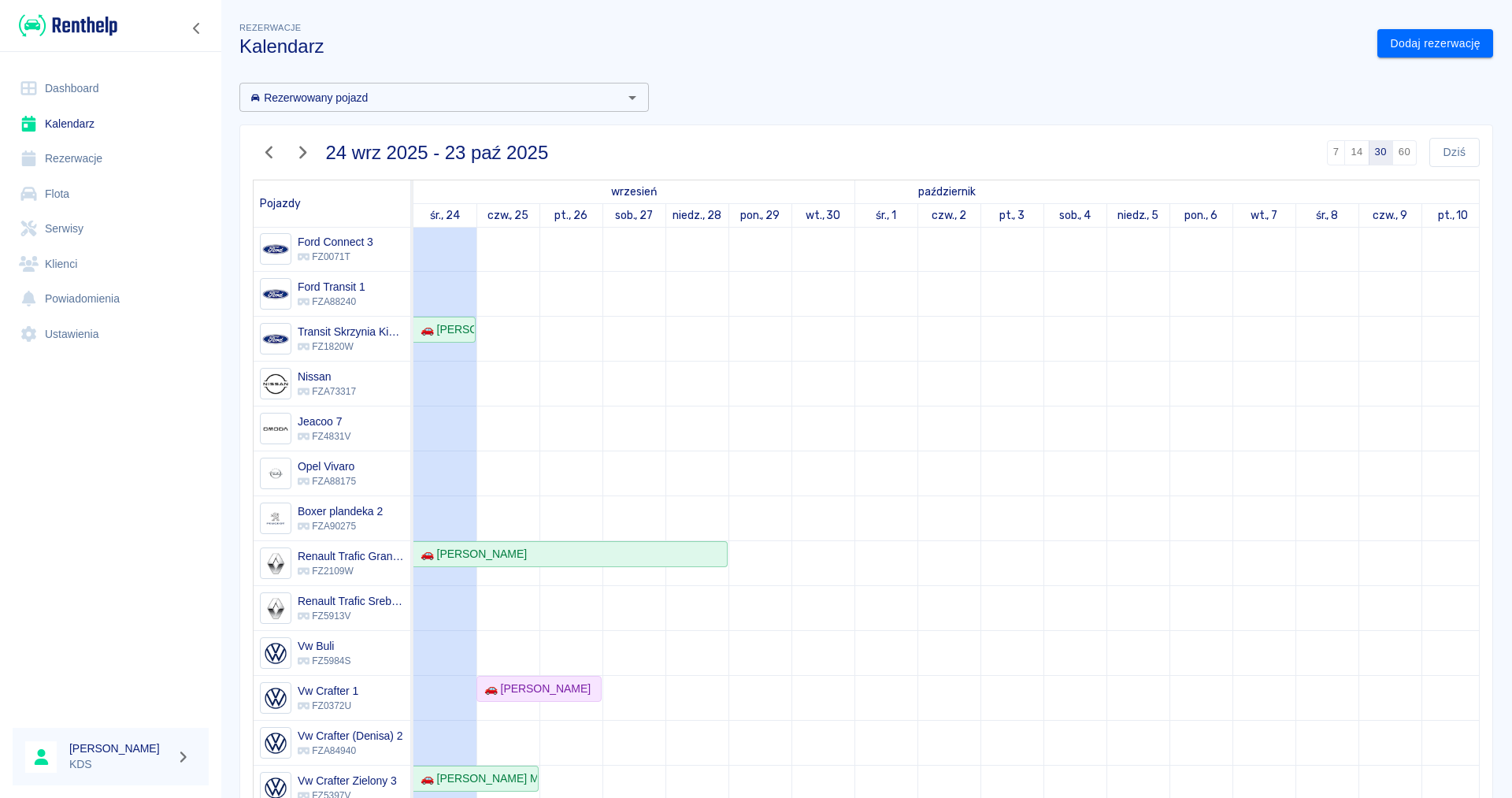
scroll to position [78, 0]
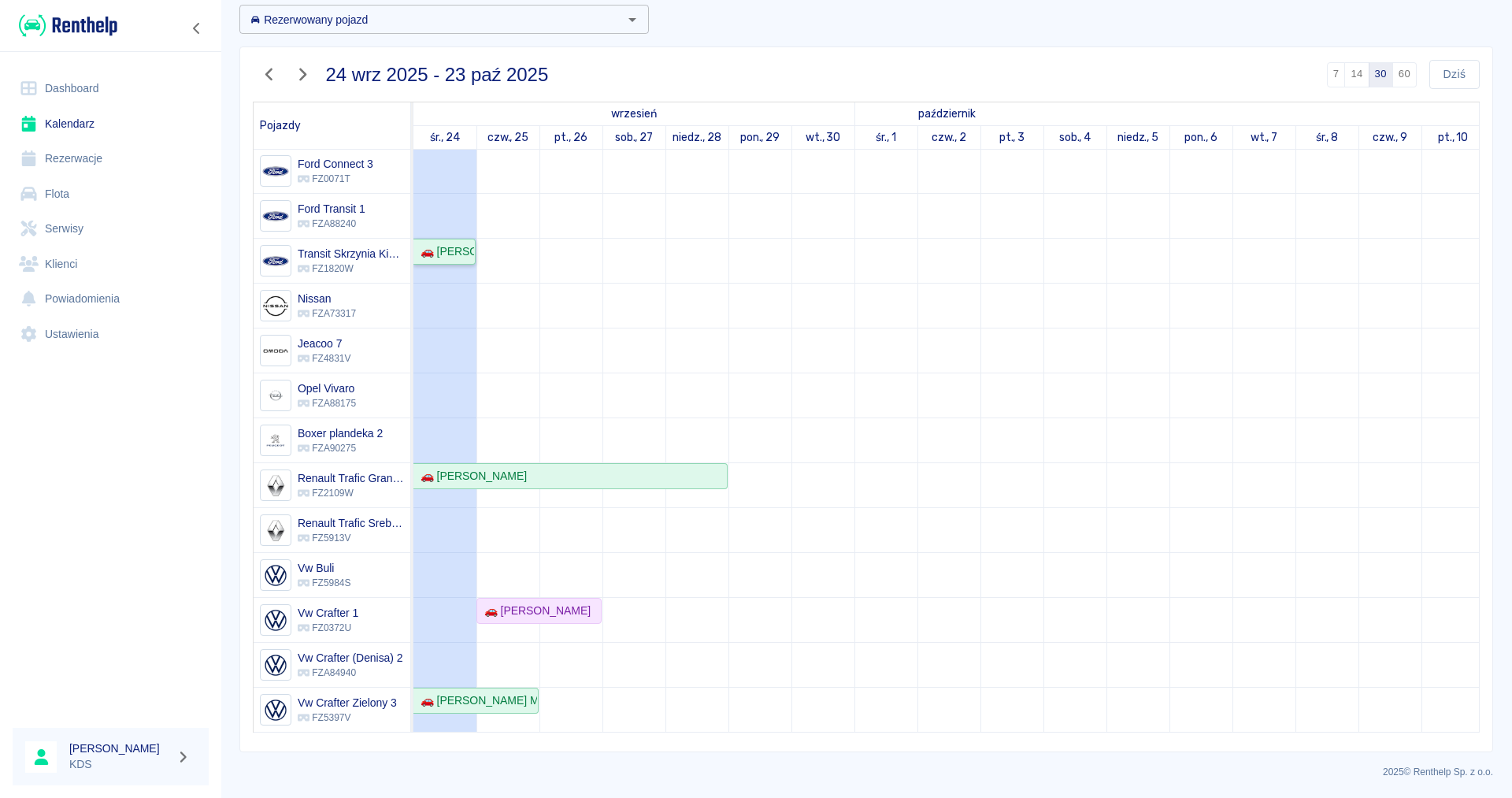
click at [460, 241] on link "🚗 [PERSON_NAME]" at bounding box center [444, 252] width 62 height 26
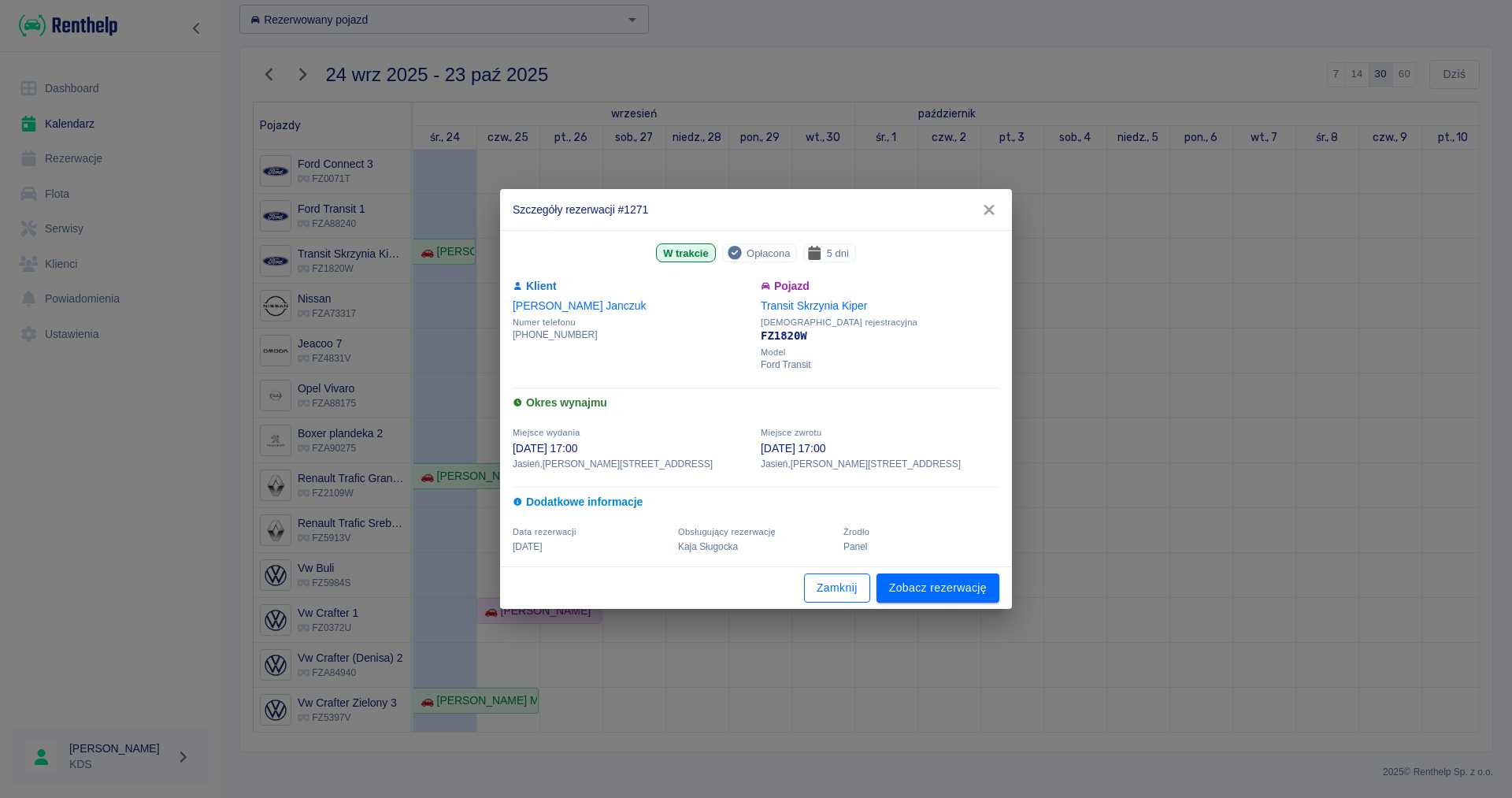
click at [841, 584] on button "Zamknij" at bounding box center [837, 587] width 66 height 29
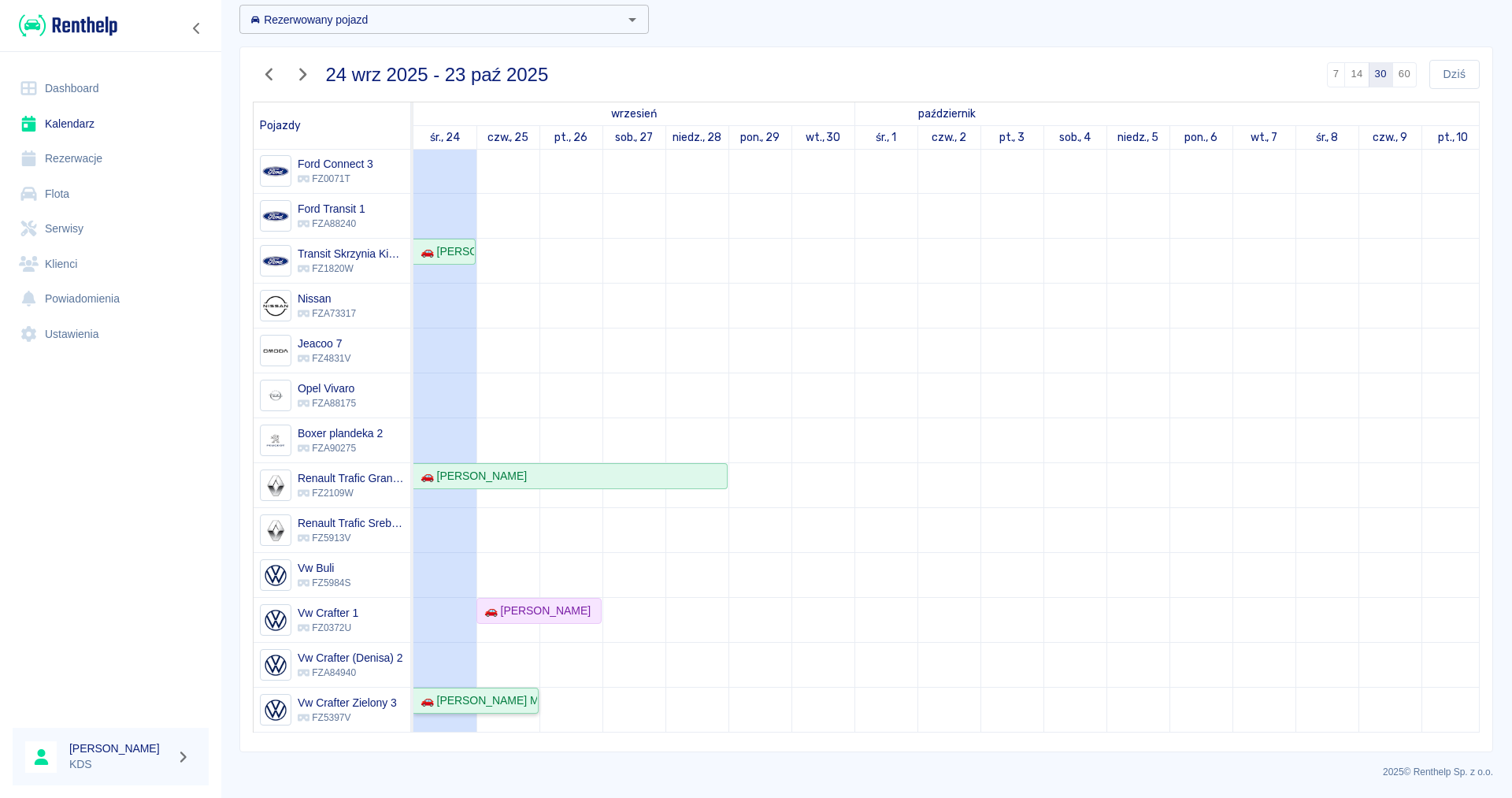
click at [434, 696] on div "🚗 [PERSON_NAME] Master - [PERSON_NAME]" at bounding box center [475, 700] width 122 height 17
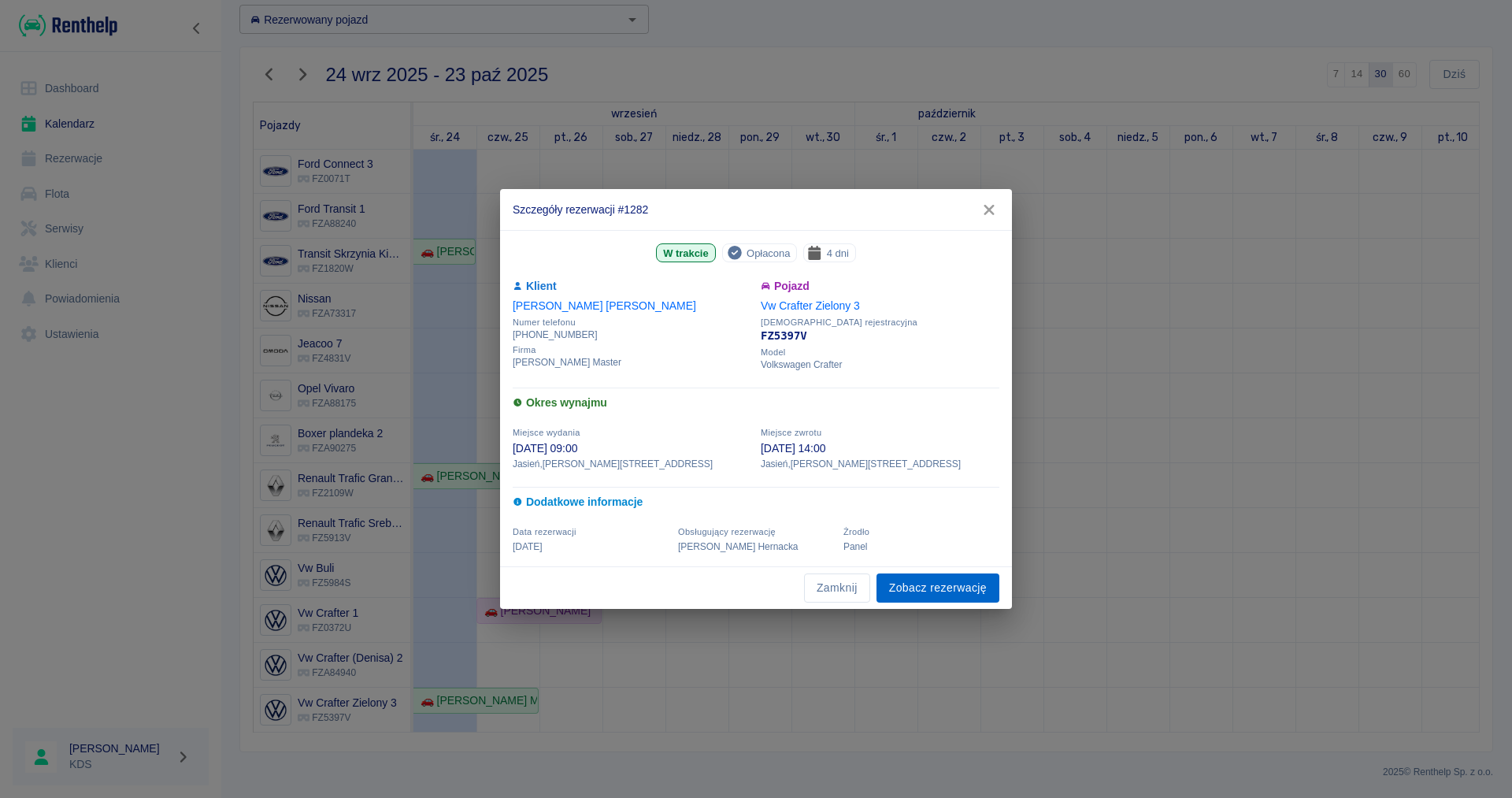
click at [909, 592] on link "Zobacz rezerwację" at bounding box center [938, 587] width 122 height 29
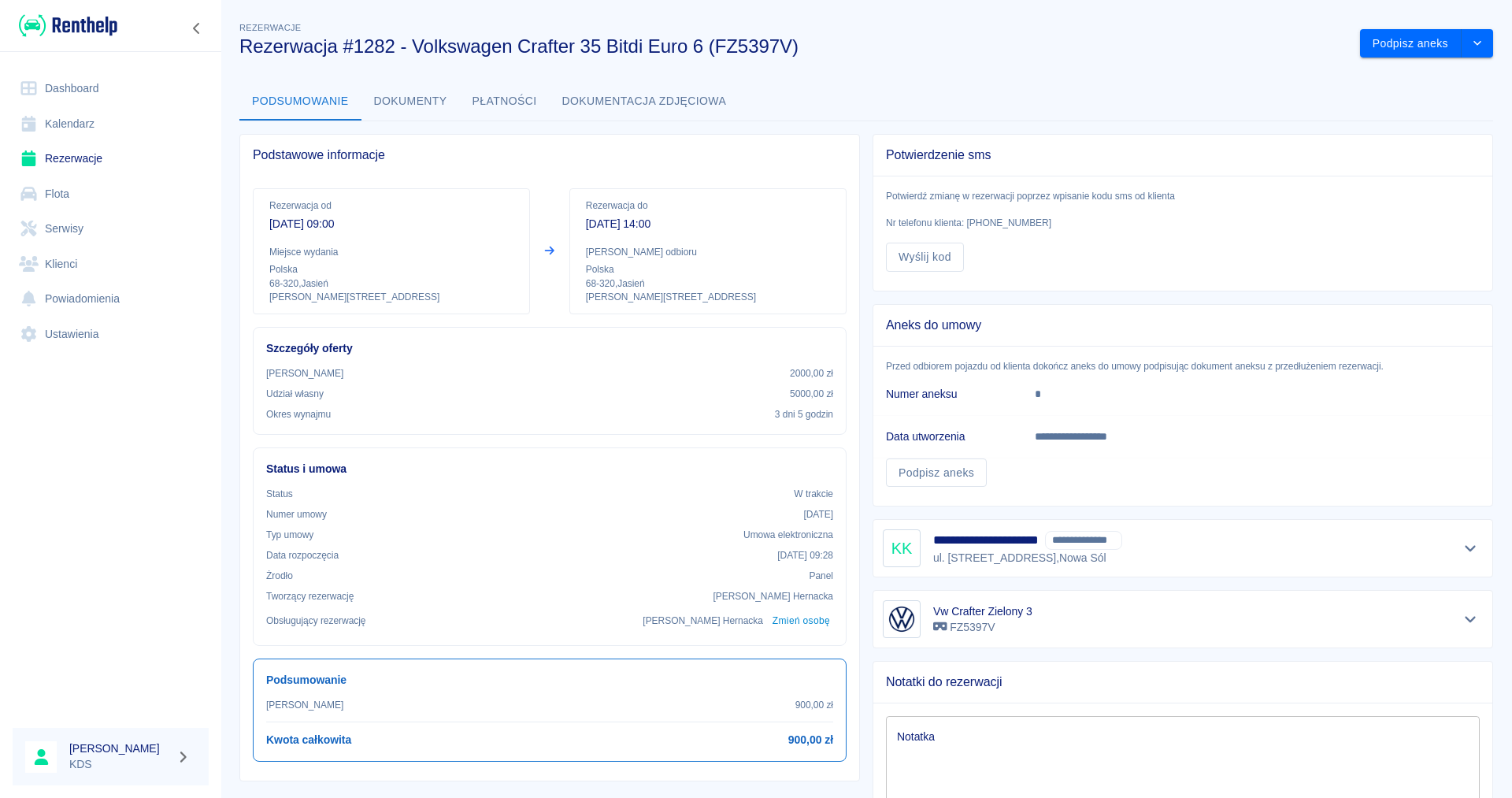
click at [505, 102] on button "Płatności" at bounding box center [505, 101] width 90 height 38
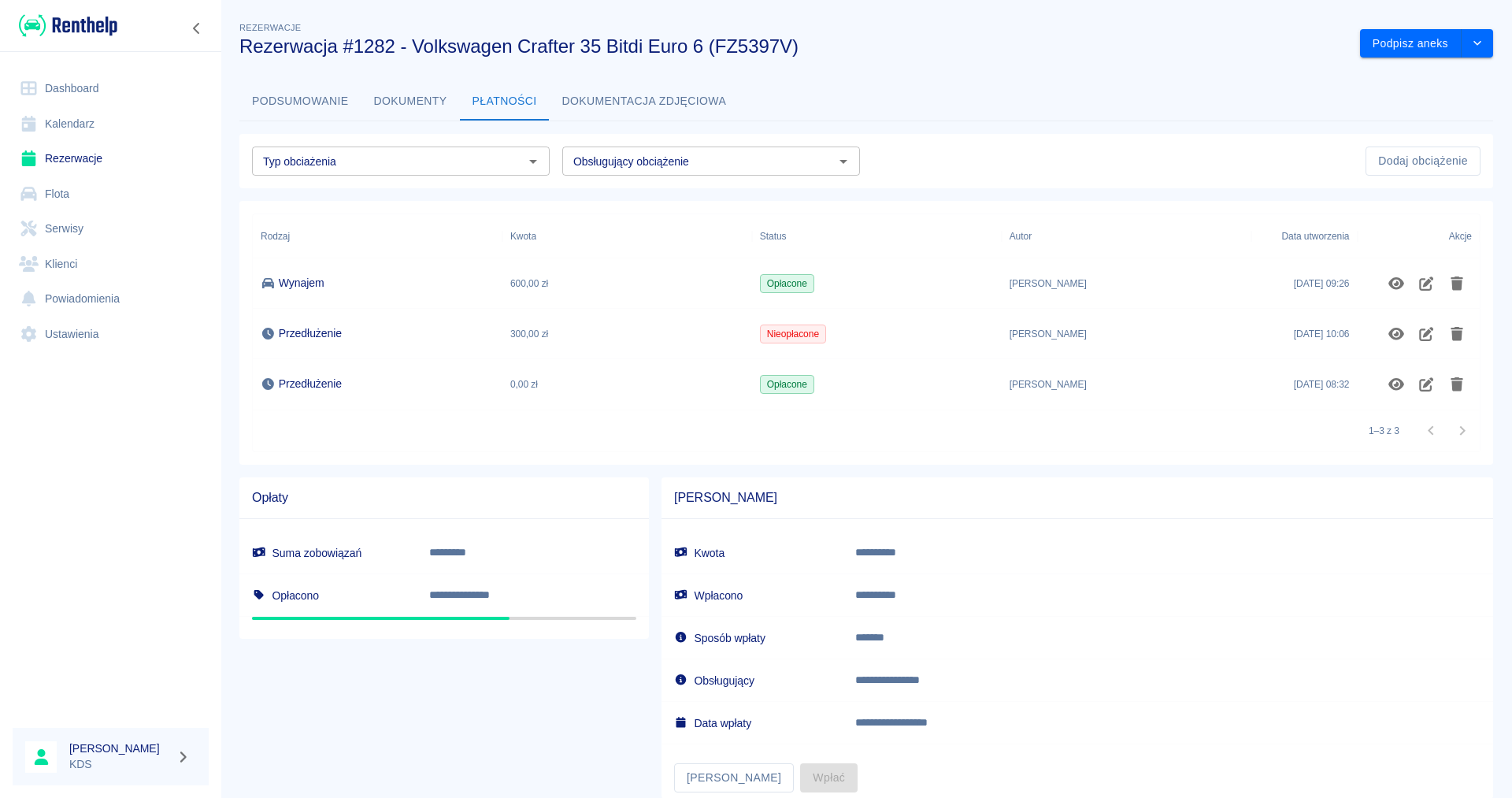
click at [596, 380] on div "0,00 zł" at bounding box center [626, 384] width 249 height 51
click at [1428, 381] on icon "Edytuj obciążenie" at bounding box center [1426, 384] width 14 height 14
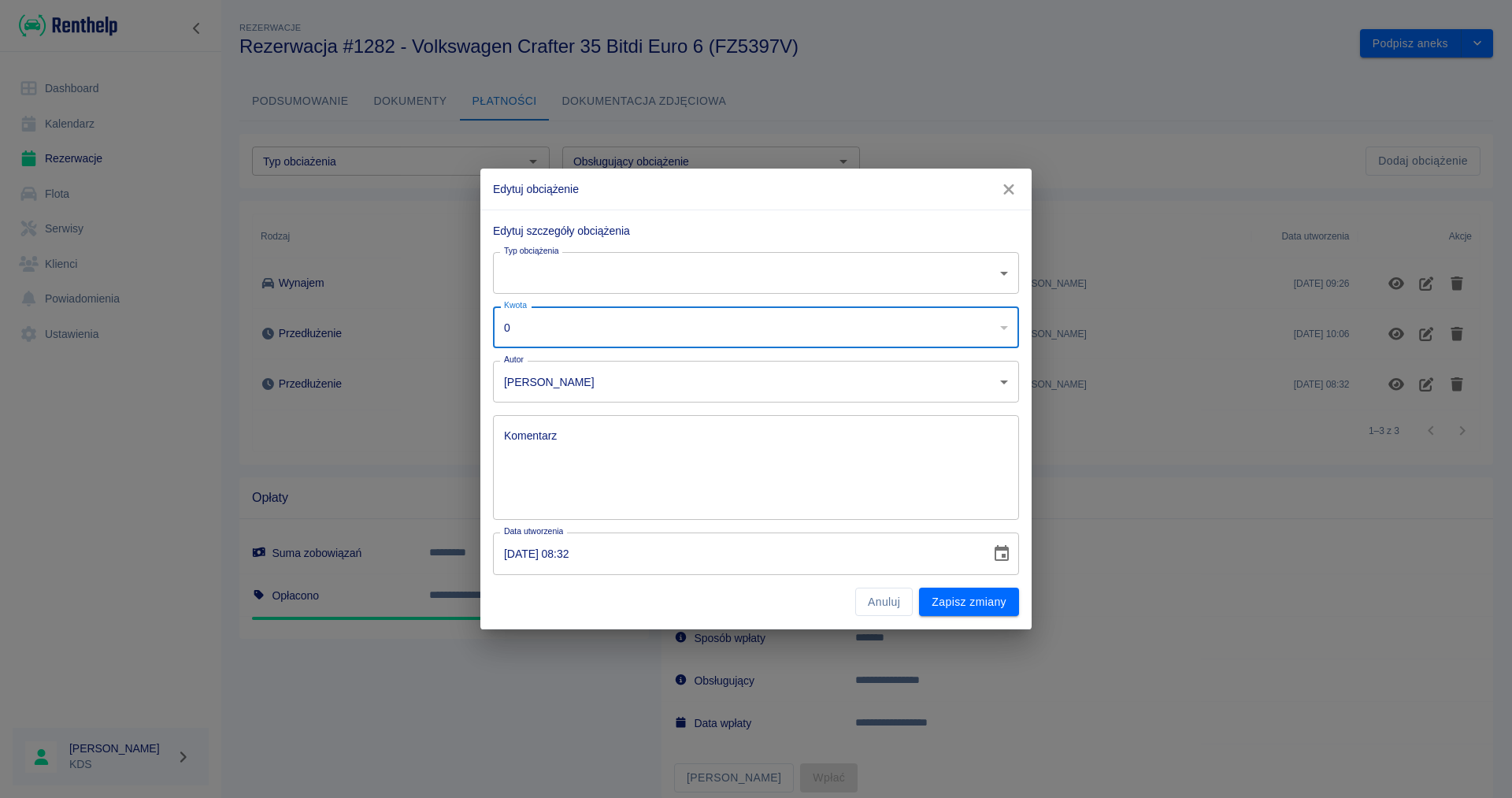
drag, startPoint x: 777, startPoint y: 318, endPoint x: 68, endPoint y: 293, distance: 709.4
click at [493, 306] on input "0" at bounding box center [734, 327] width 484 height 42
type input "300"
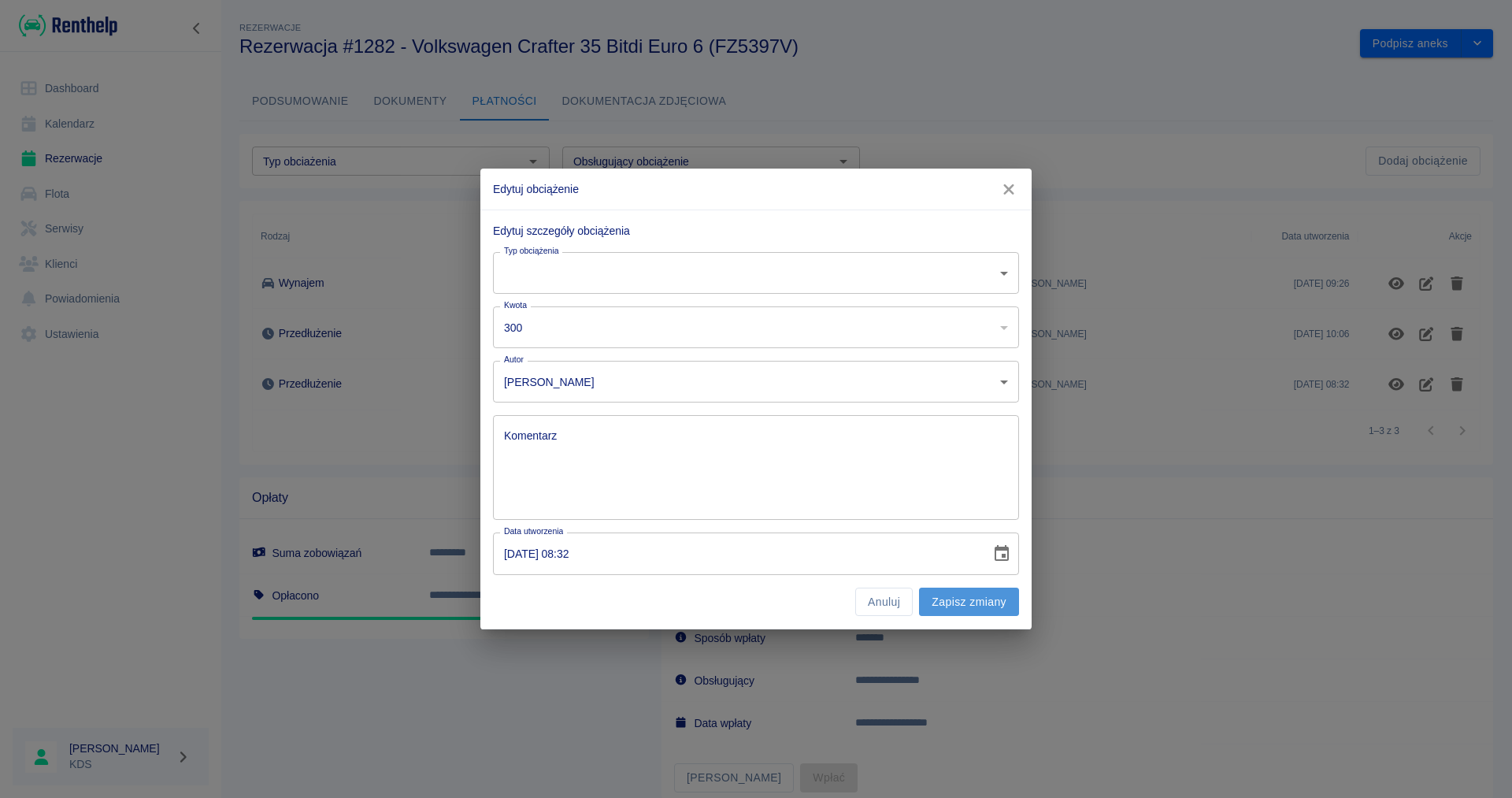
click at [963, 607] on button "Zapisz zmiany" at bounding box center [969, 601] width 100 height 29
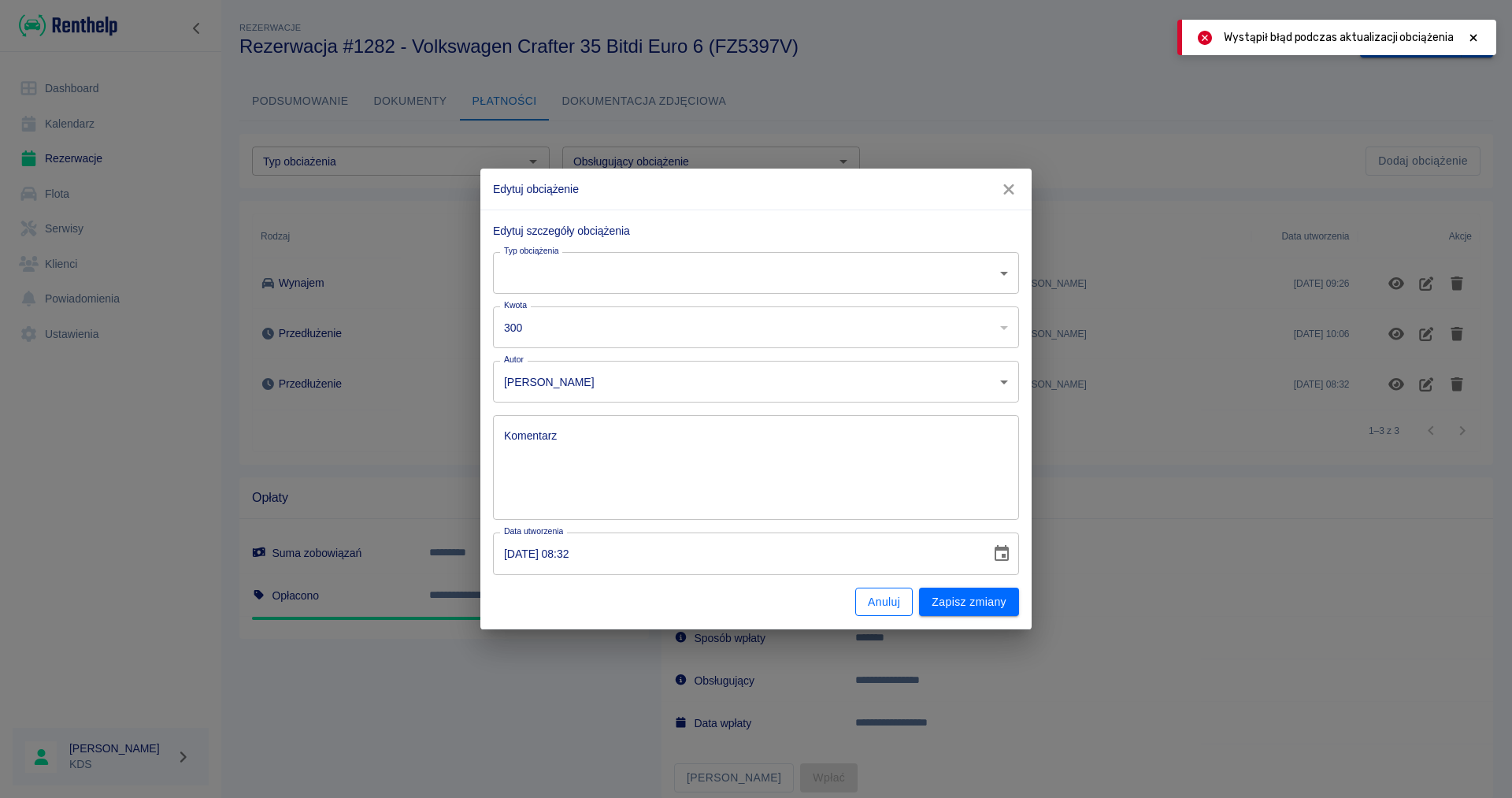
click at [894, 606] on button "Anuluj" at bounding box center [884, 601] width 58 height 29
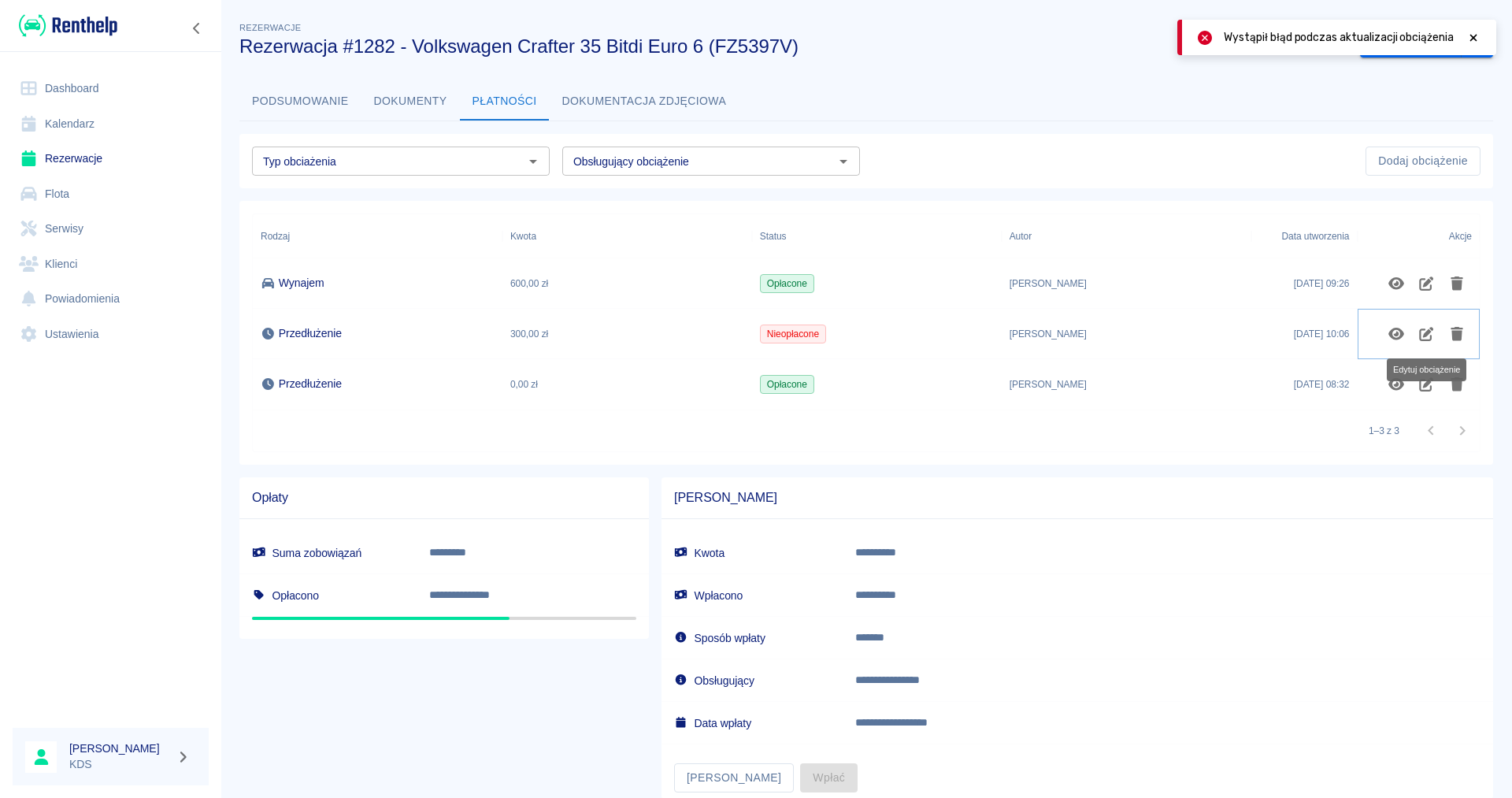
click at [1429, 335] on icon "Edytuj obciążenie" at bounding box center [1426, 333] width 18 height 14
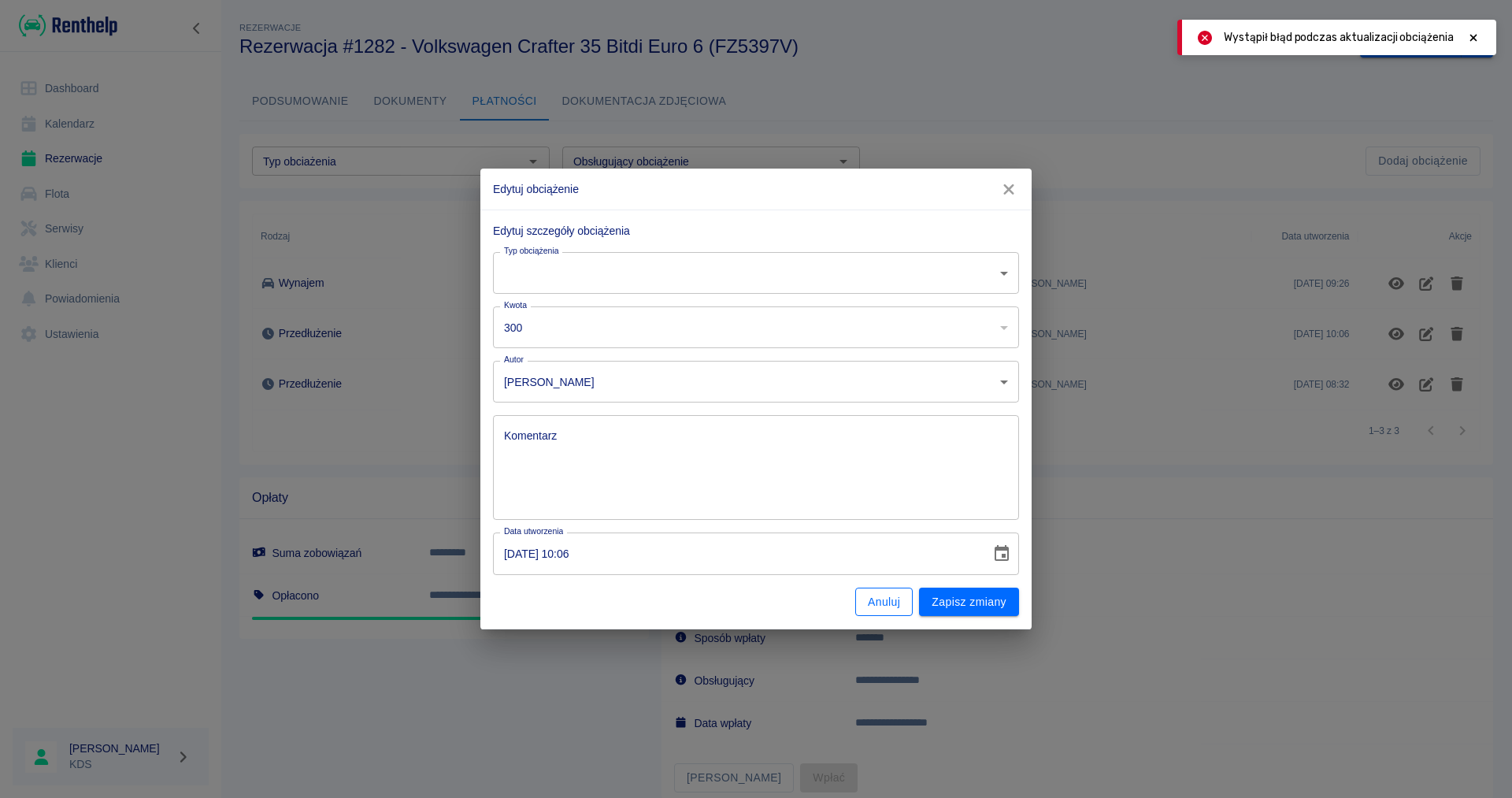
click at [864, 612] on button "Anuluj" at bounding box center [884, 601] width 58 height 29
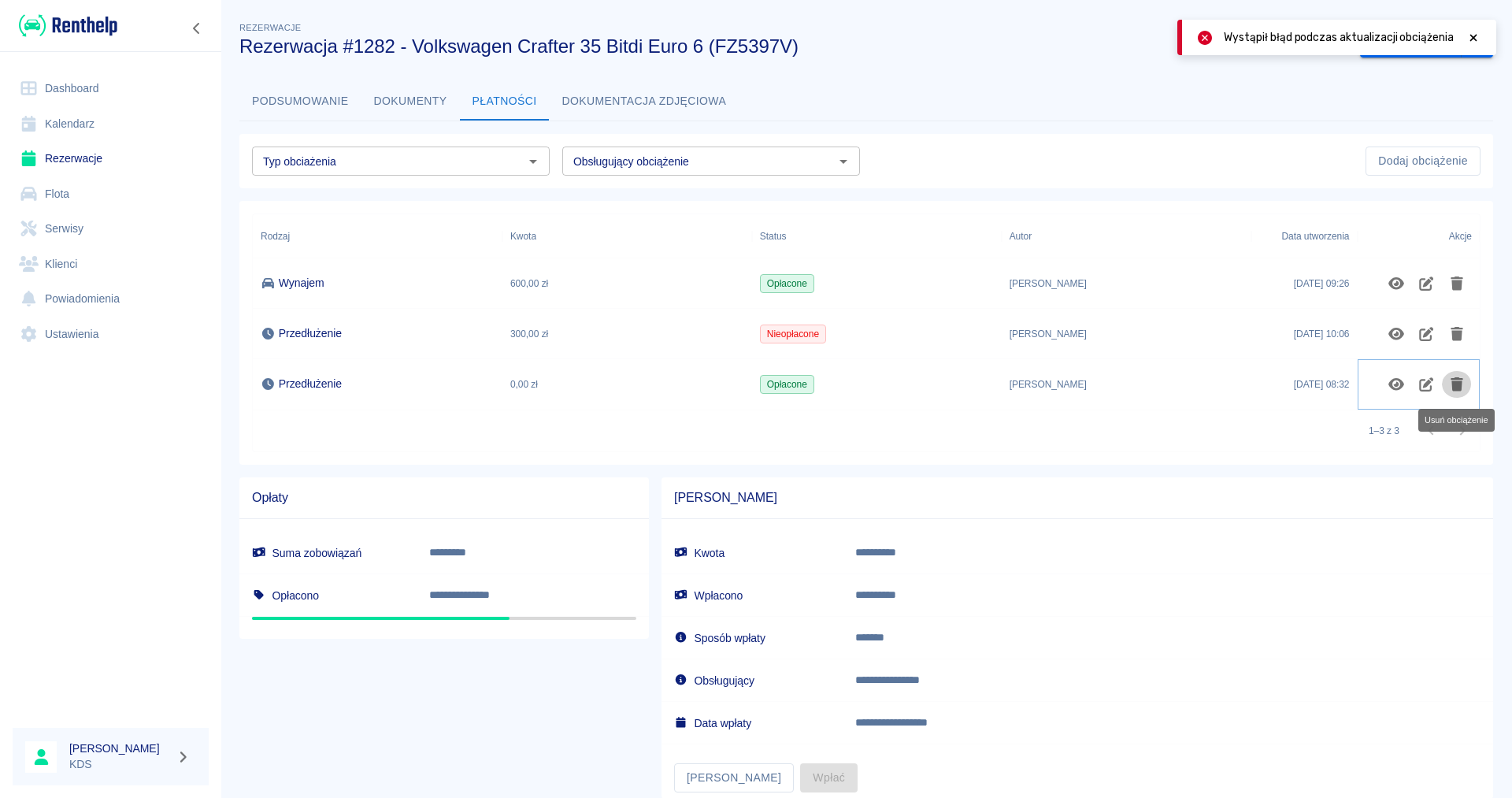
click at [1457, 375] on button "Usuń obciążenie" at bounding box center [1457, 384] width 31 height 27
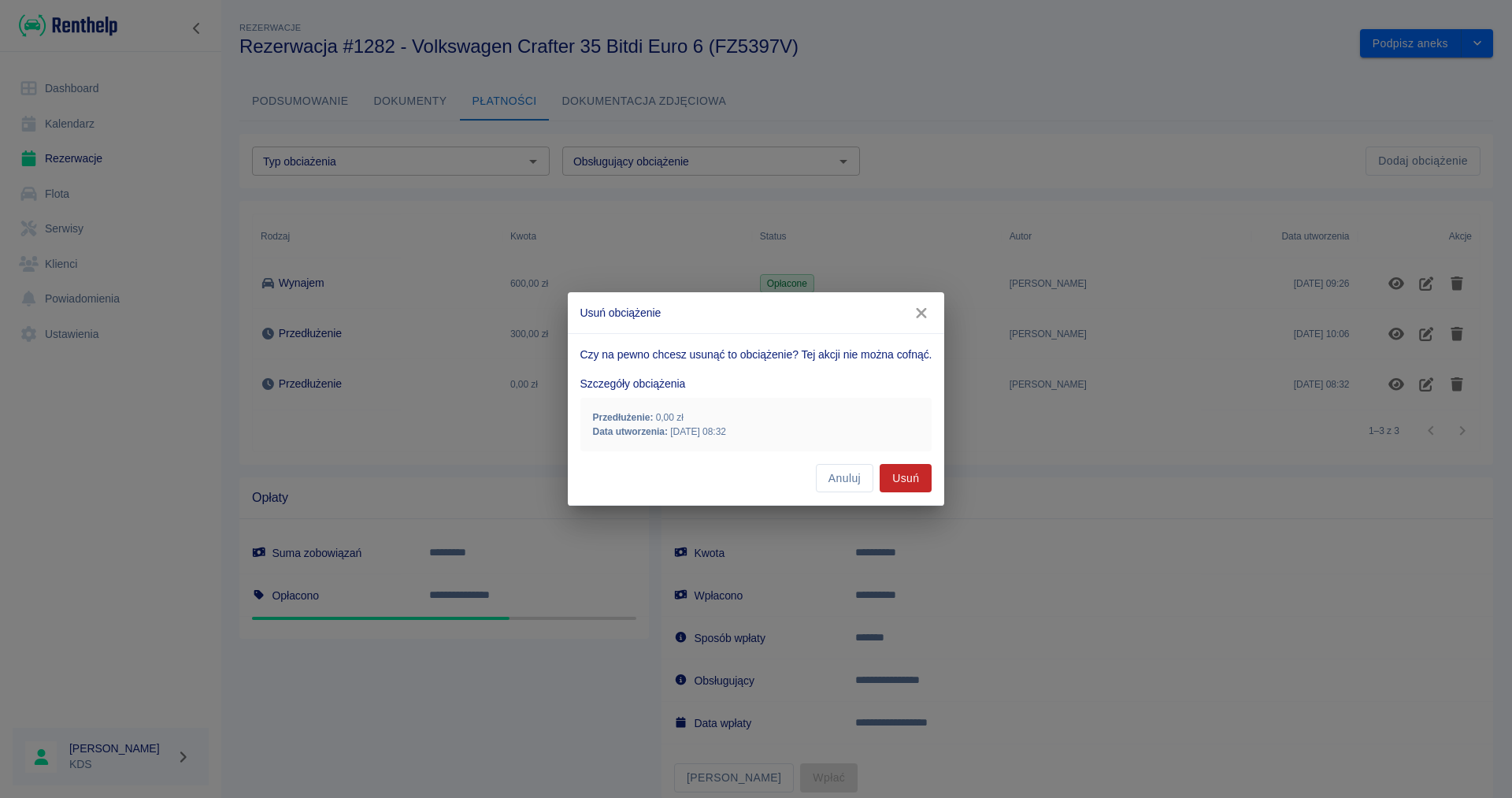
click at [895, 480] on button "Usuń" at bounding box center [905, 478] width 52 height 29
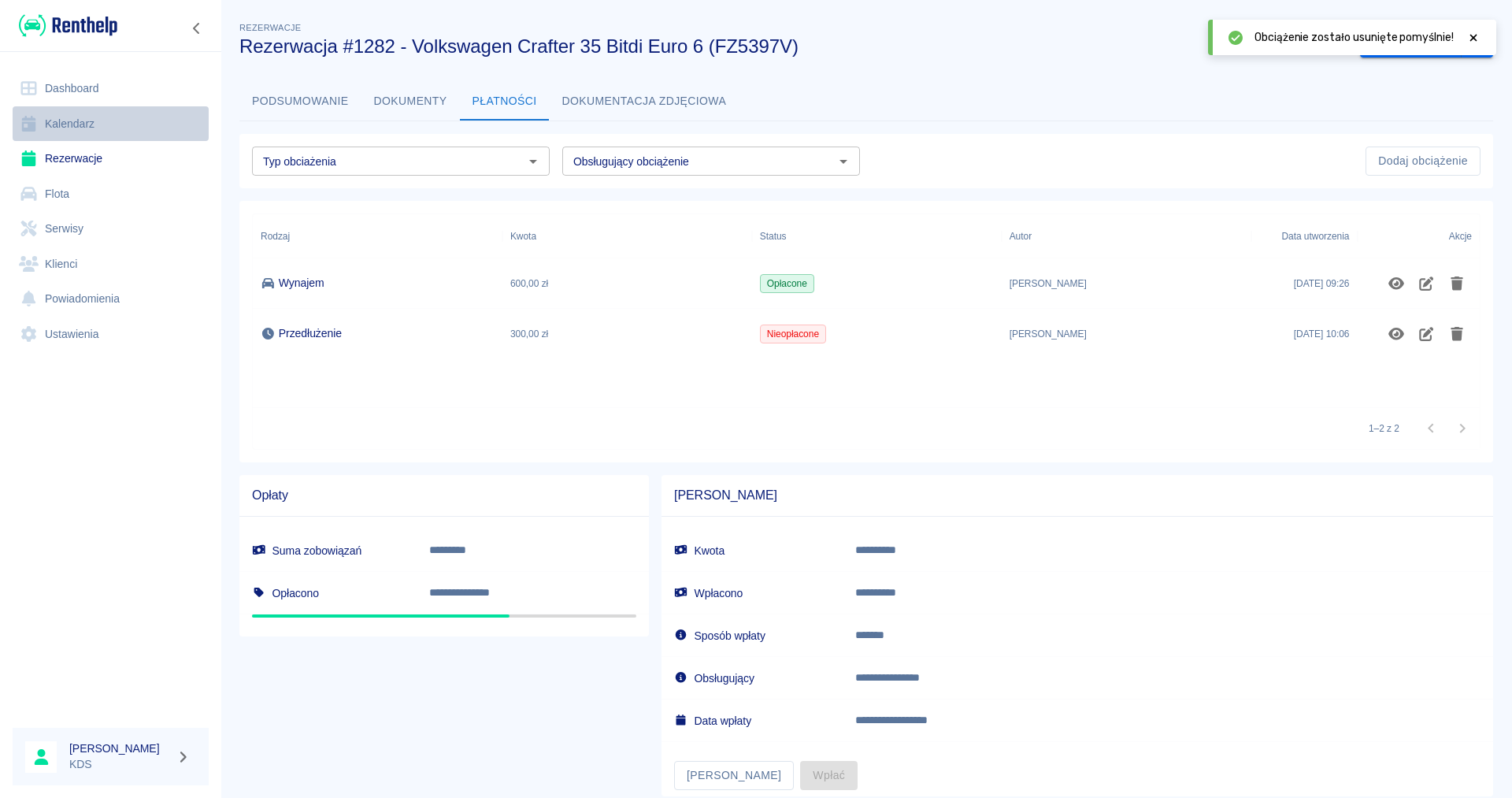
click at [74, 130] on link "Kalendarz" at bounding box center [110, 123] width 196 height 35
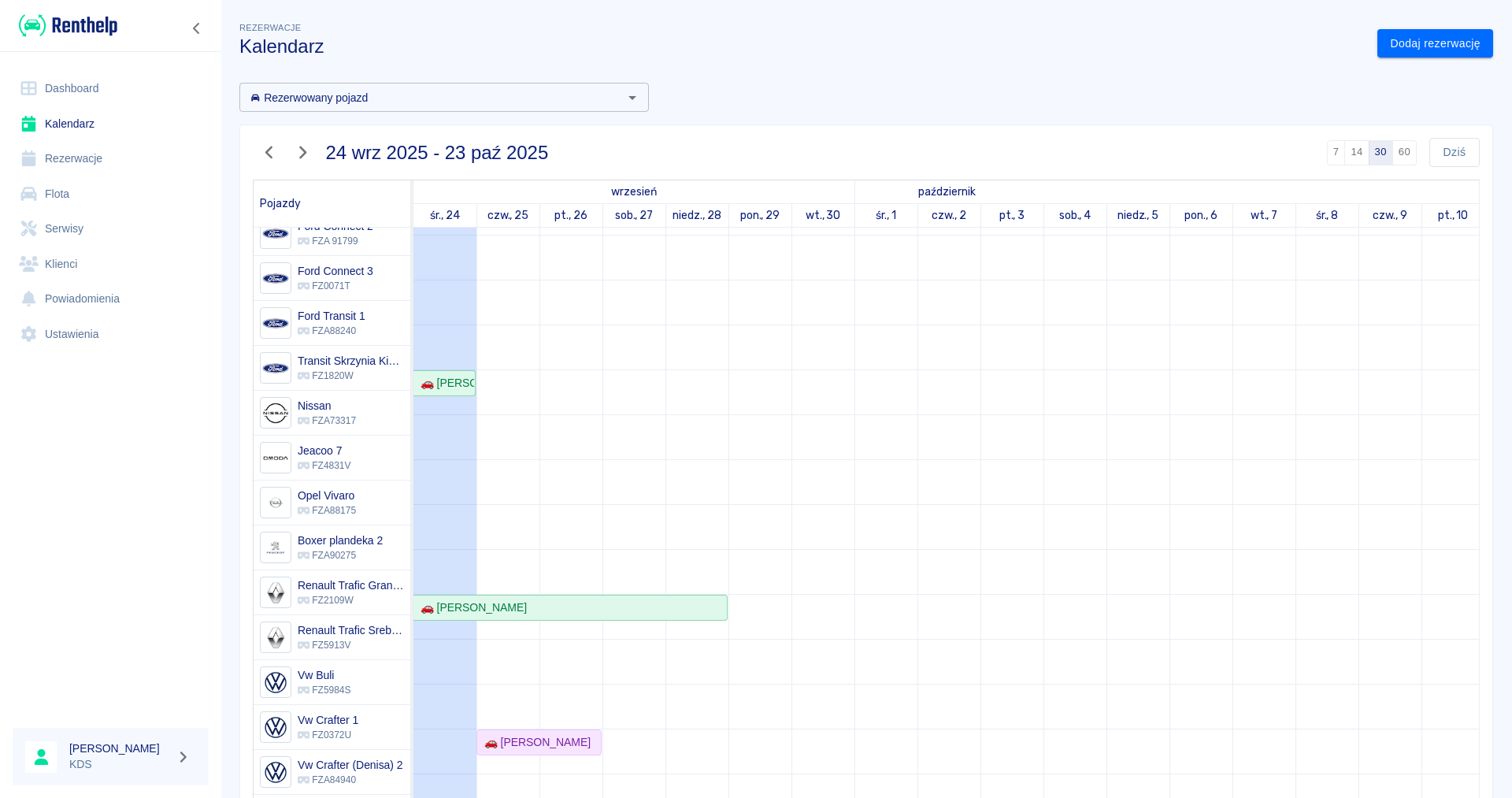
scroll to position [241, 0]
